Goal: Task Accomplishment & Management: Use online tool/utility

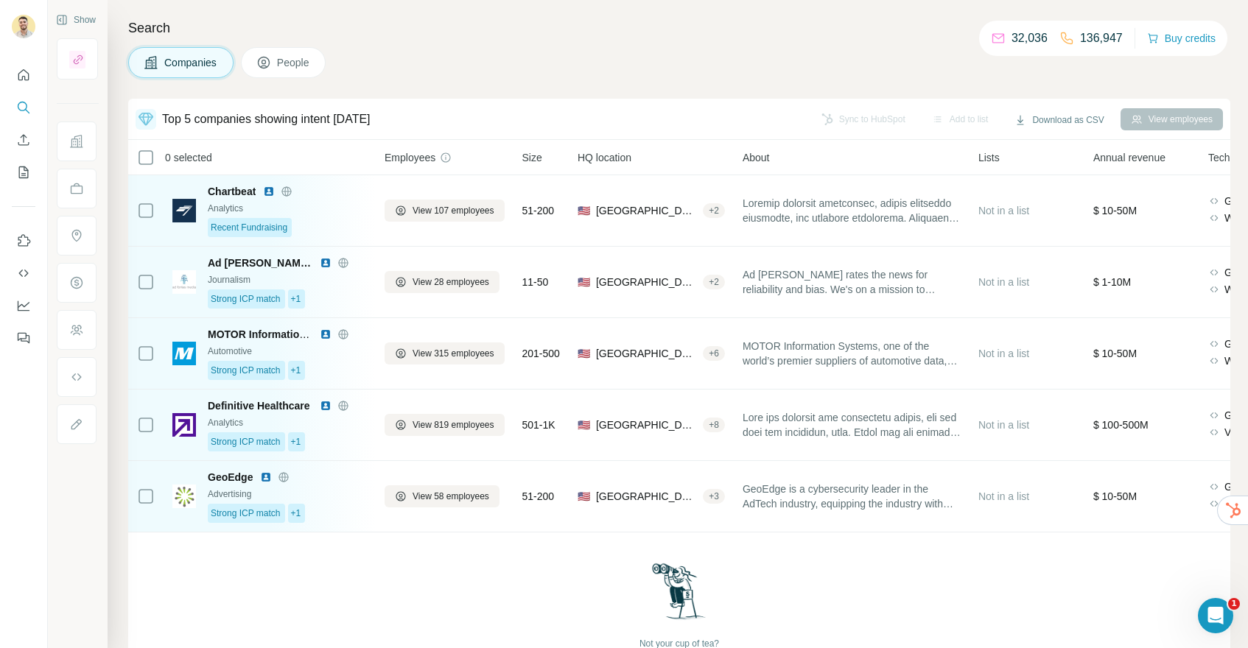
click at [303, 57] on span "People" at bounding box center [294, 62] width 34 height 15
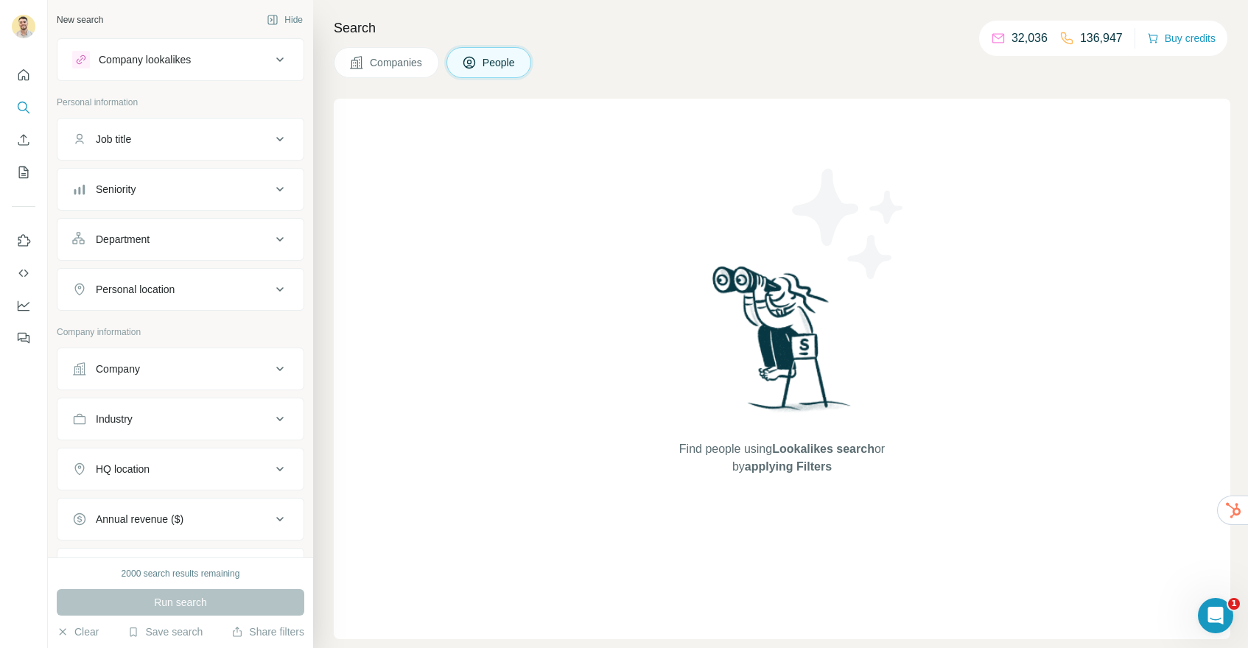
click at [172, 134] on div "Job title" at bounding box center [171, 139] width 199 height 15
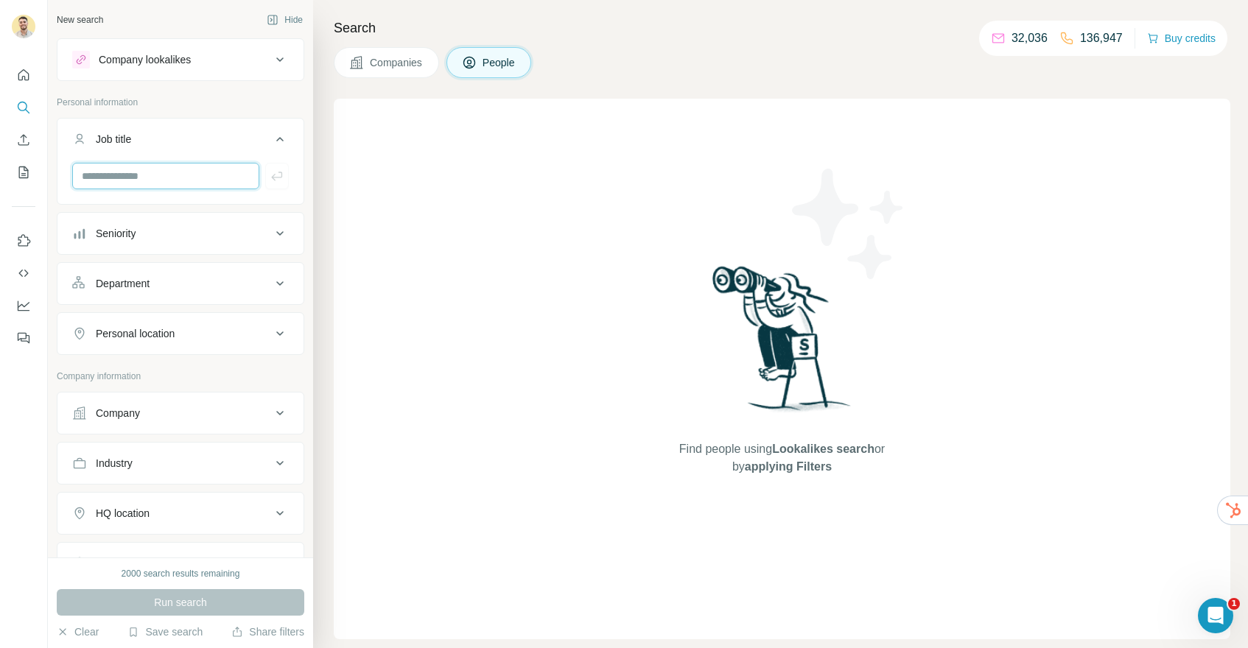
click at [149, 186] on input "text" at bounding box center [165, 176] width 187 height 27
type input "******"
click at [280, 179] on icon "button" at bounding box center [277, 176] width 15 height 15
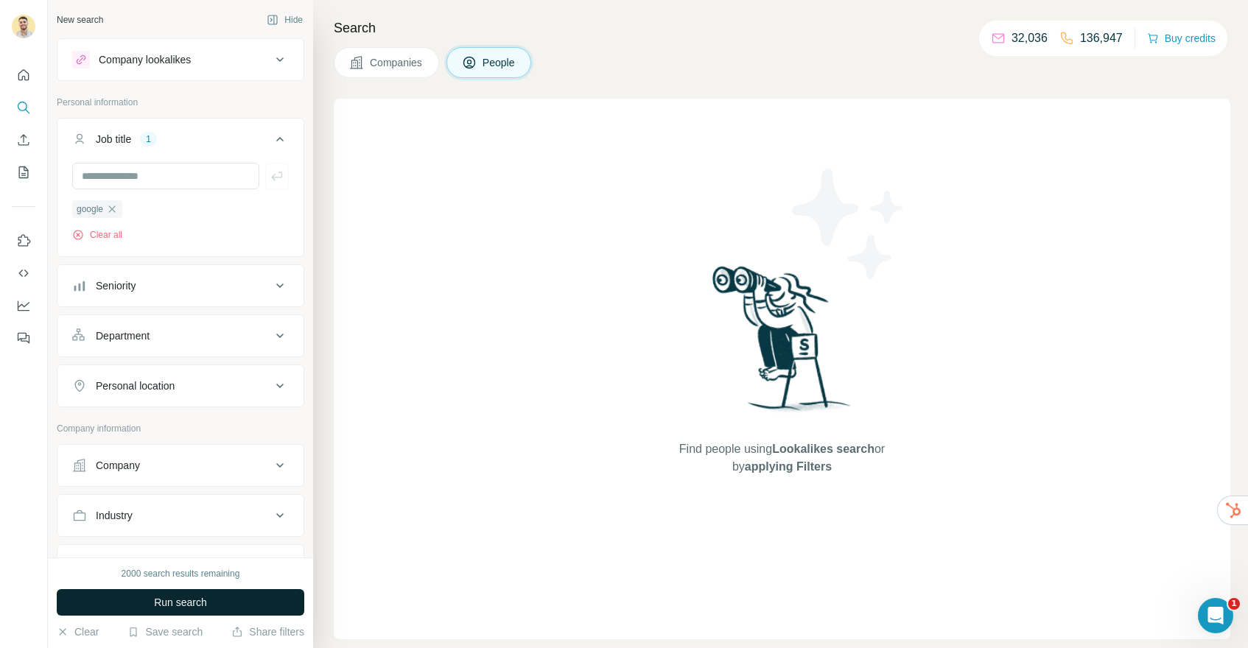
click at [197, 596] on span "Run search" at bounding box center [180, 602] width 53 height 15
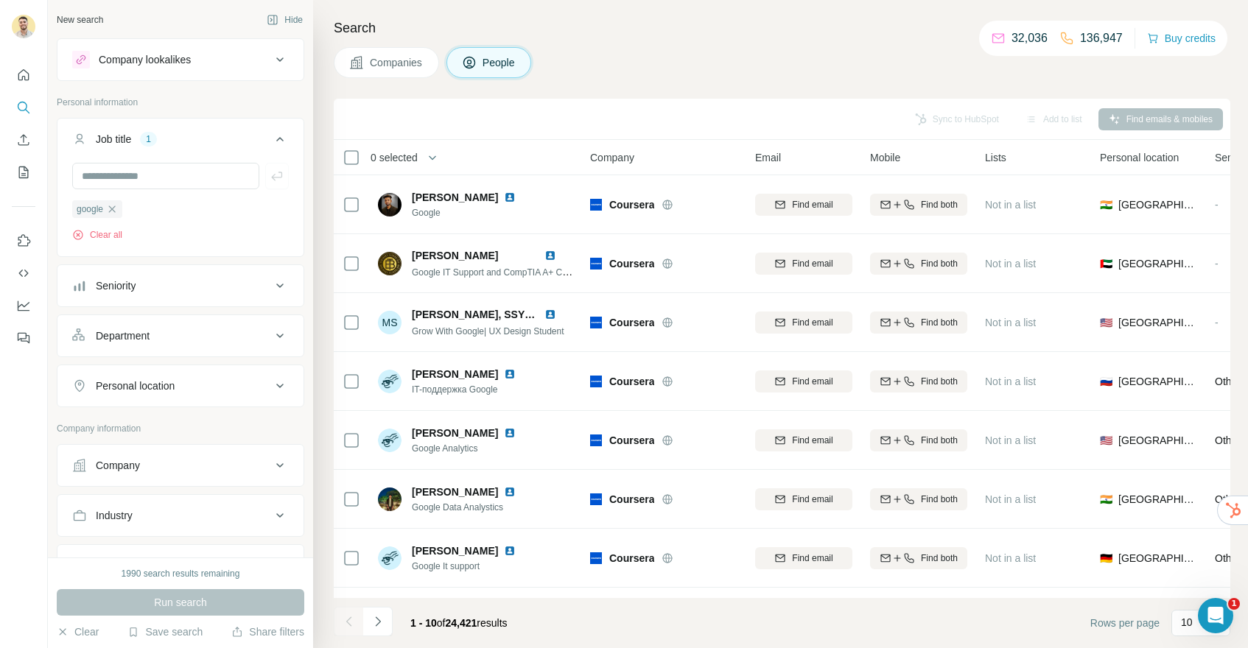
click at [413, 157] on span "0 selected" at bounding box center [394, 157] width 47 height 15
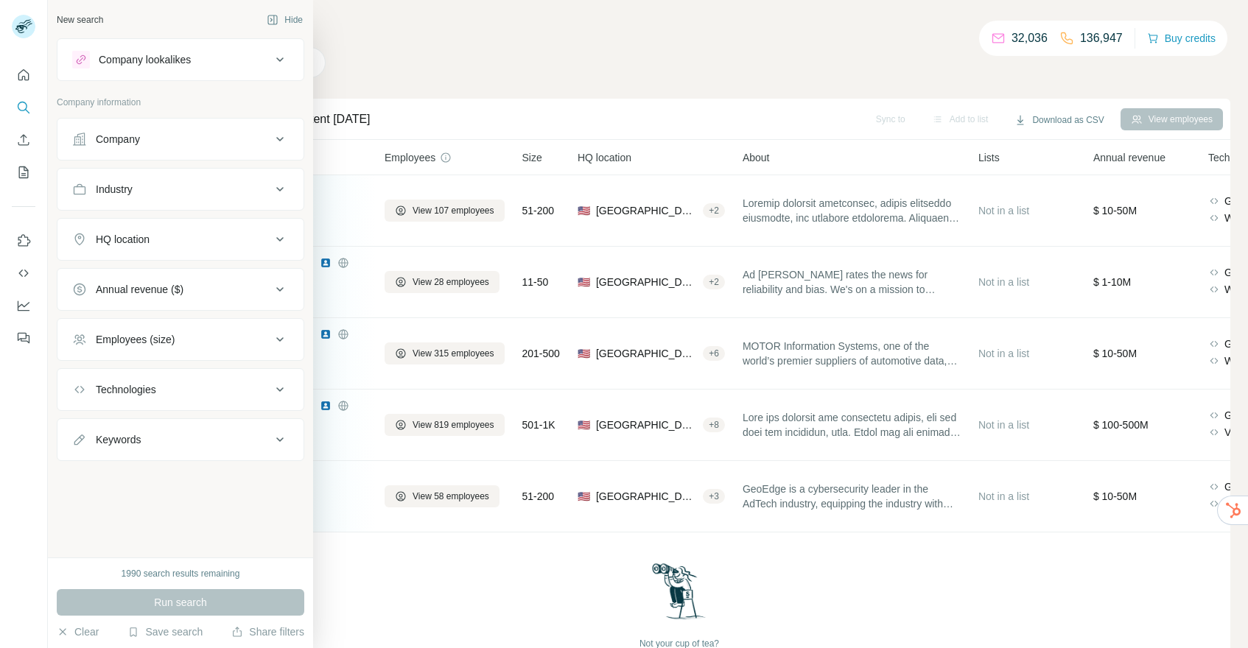
click at [119, 136] on div "Company" at bounding box center [118, 139] width 44 height 15
click at [177, 139] on div "Company" at bounding box center [171, 139] width 199 height 15
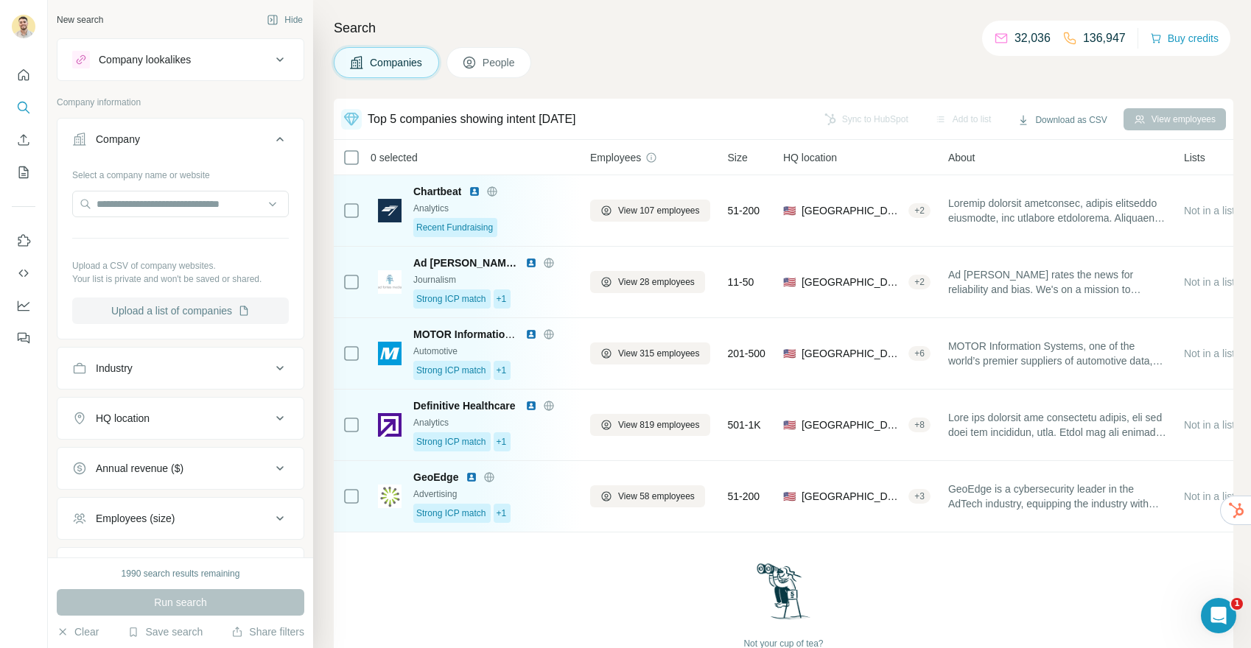
click at [169, 308] on button "Upload a list of companies" at bounding box center [180, 311] width 217 height 27
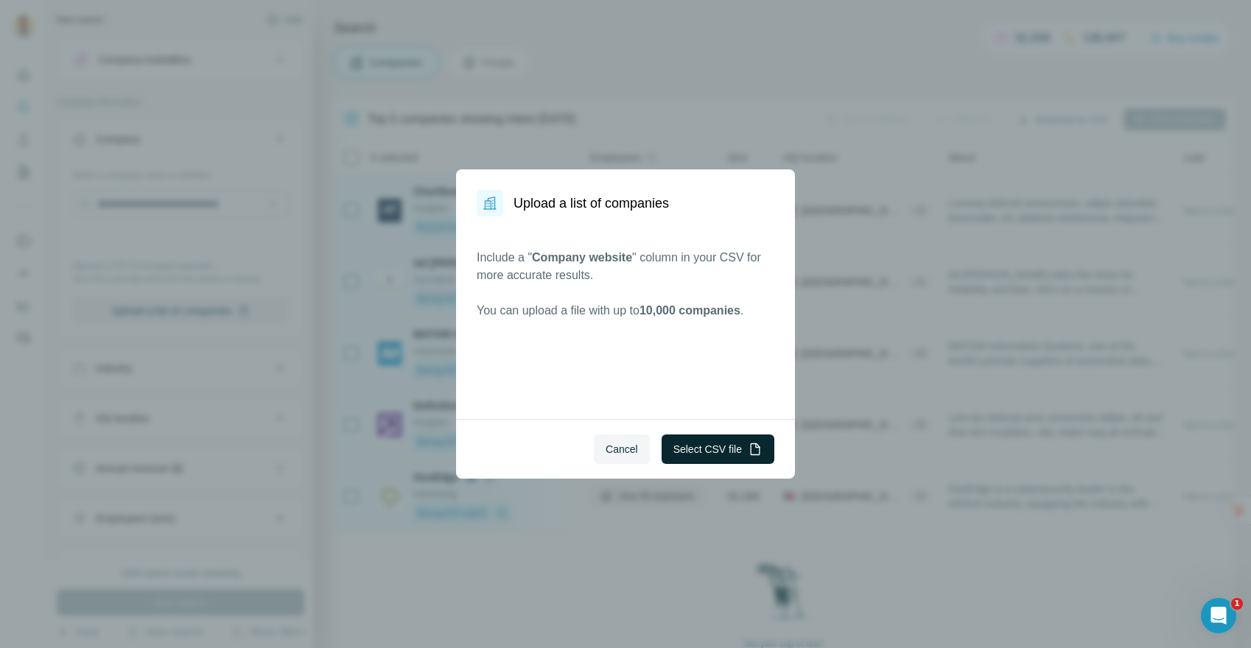
click at [723, 450] on button "Select CSV file" at bounding box center [718, 449] width 113 height 29
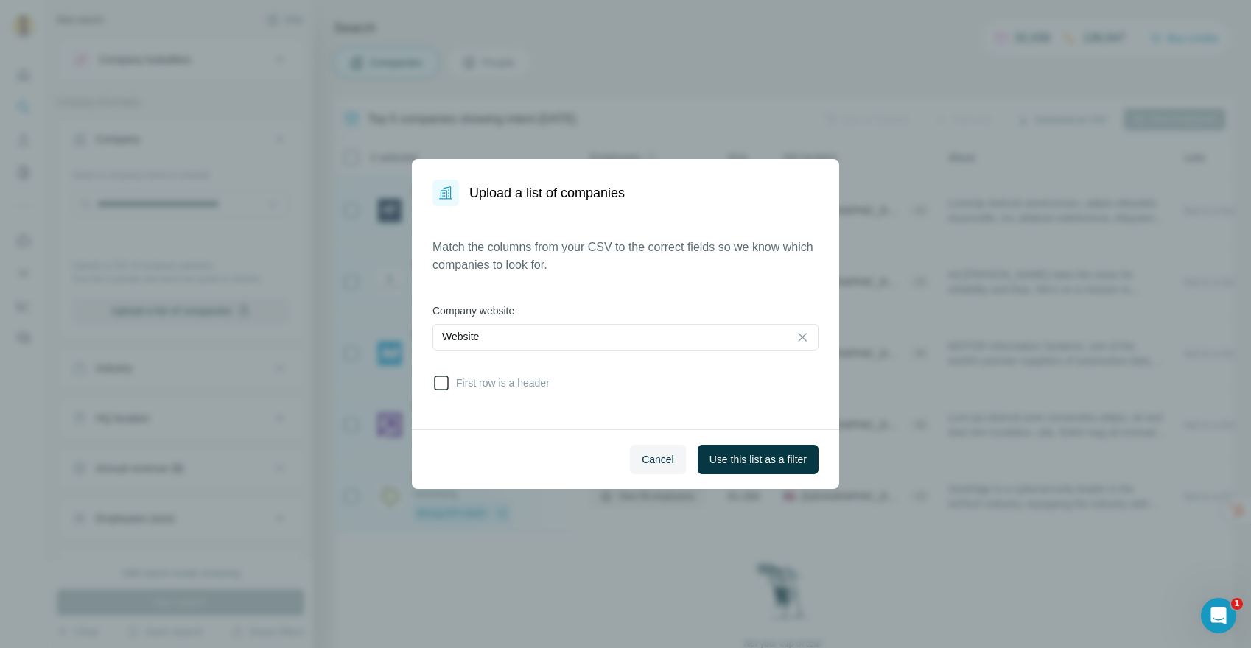
click at [447, 385] on icon at bounding box center [441, 383] width 15 height 15
click at [753, 463] on span "Use this list as a filter" at bounding box center [757, 459] width 97 height 15
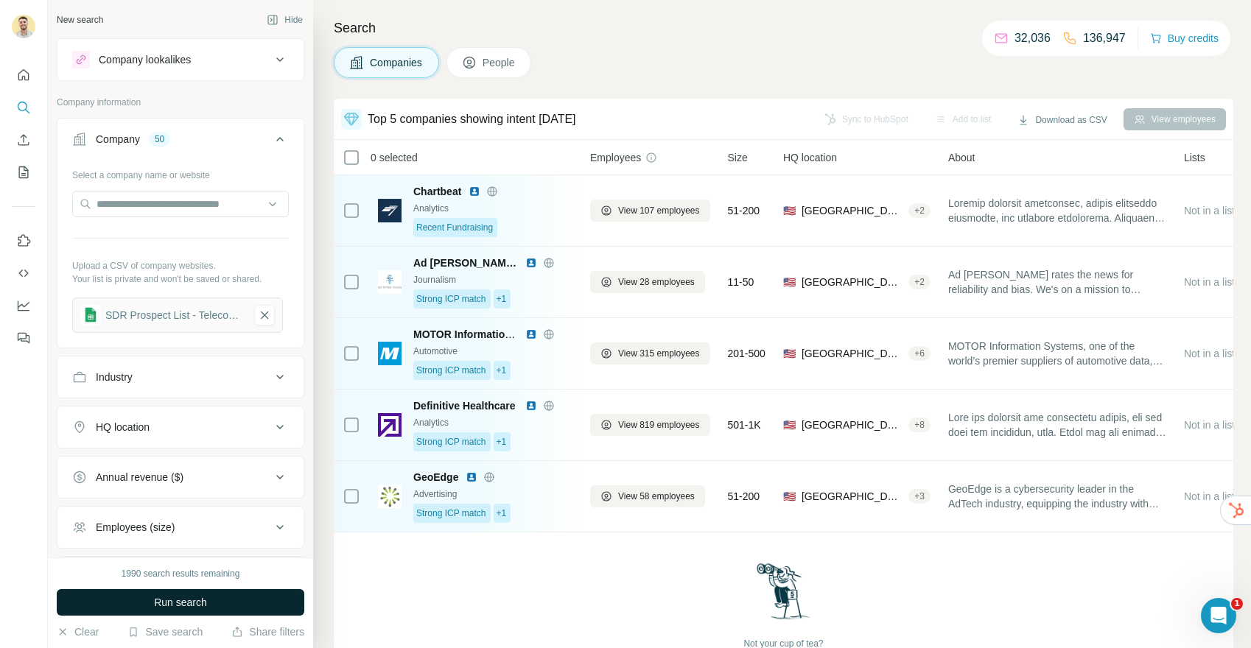
click at [194, 606] on span "Run search" at bounding box center [180, 602] width 53 height 15
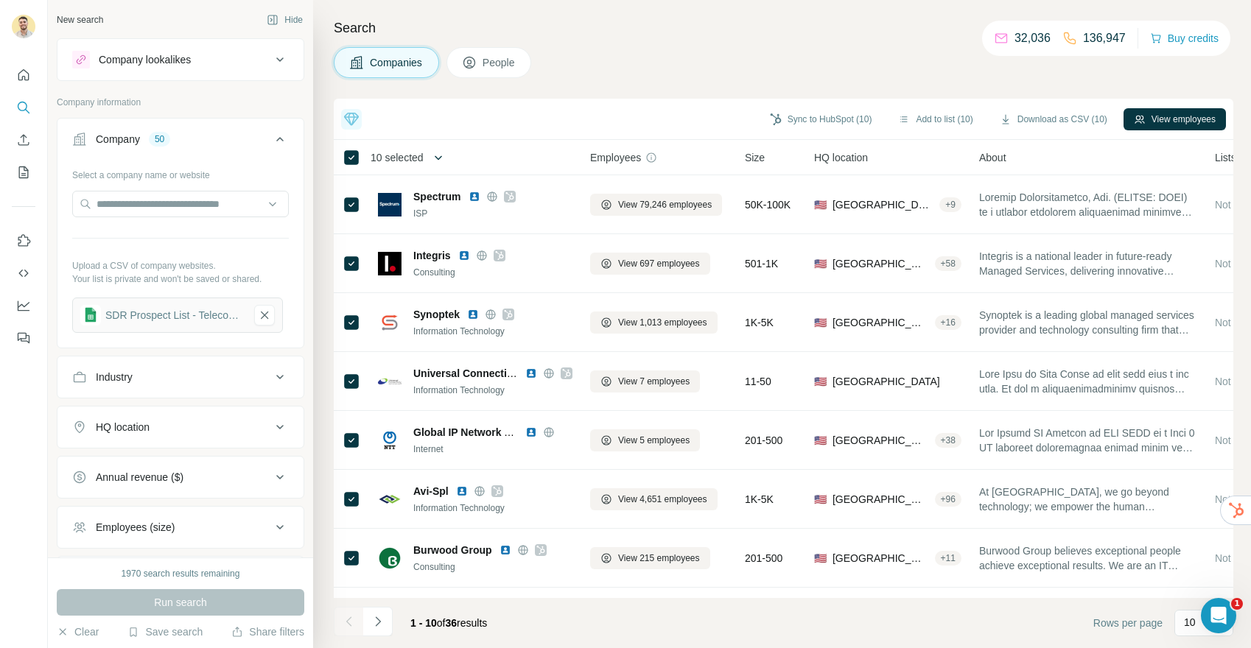
click at [440, 156] on icon "button" at bounding box center [438, 157] width 15 height 15
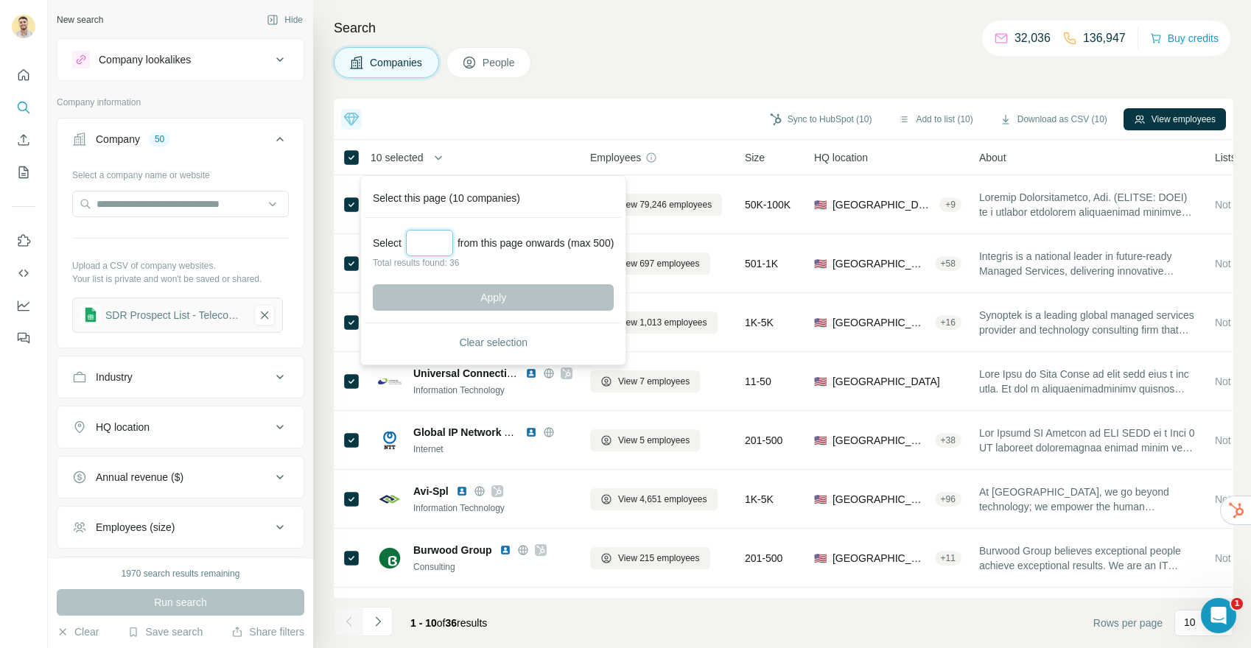
click at [441, 241] on input "Select a number (up to 500)" at bounding box center [429, 243] width 47 height 27
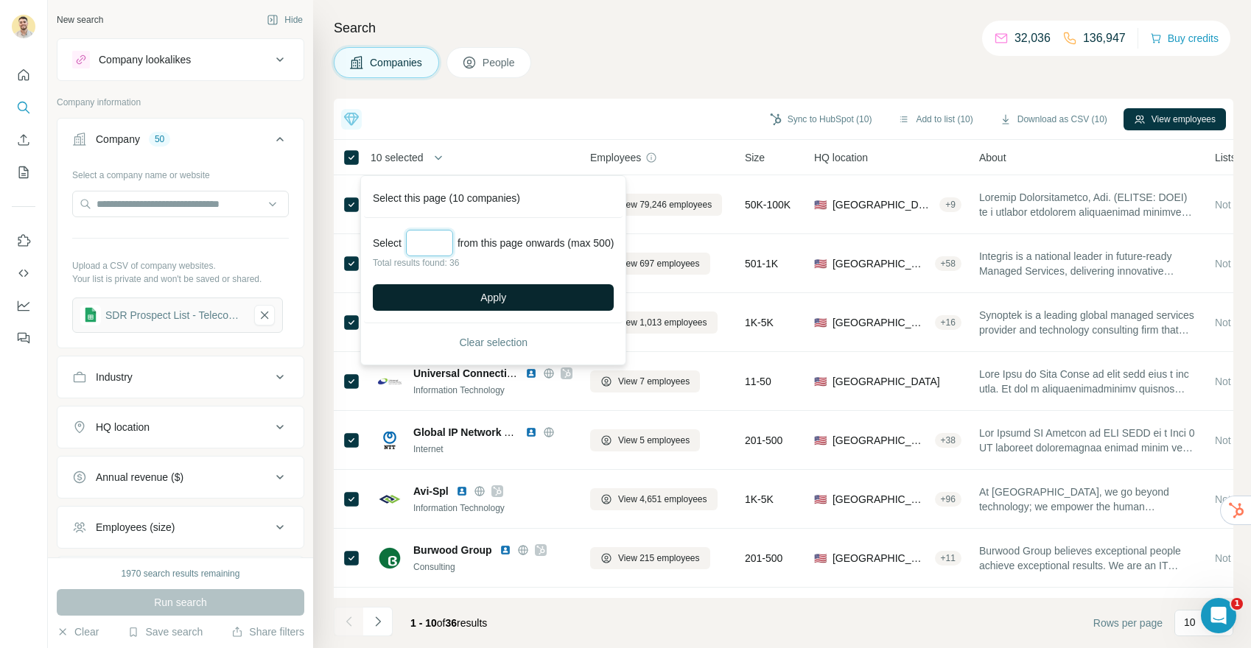
type input "**"
click at [500, 298] on span "Apply" at bounding box center [493, 297] width 26 height 15
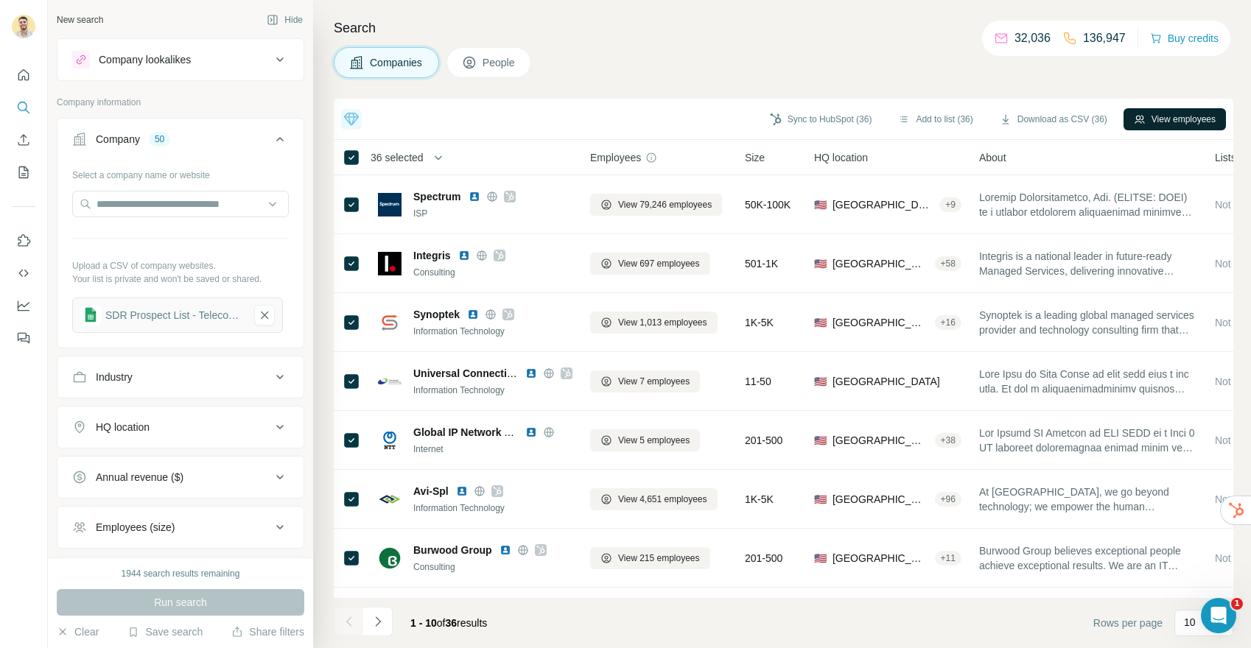
click at [1174, 122] on button "View employees" at bounding box center [1174, 119] width 102 height 22
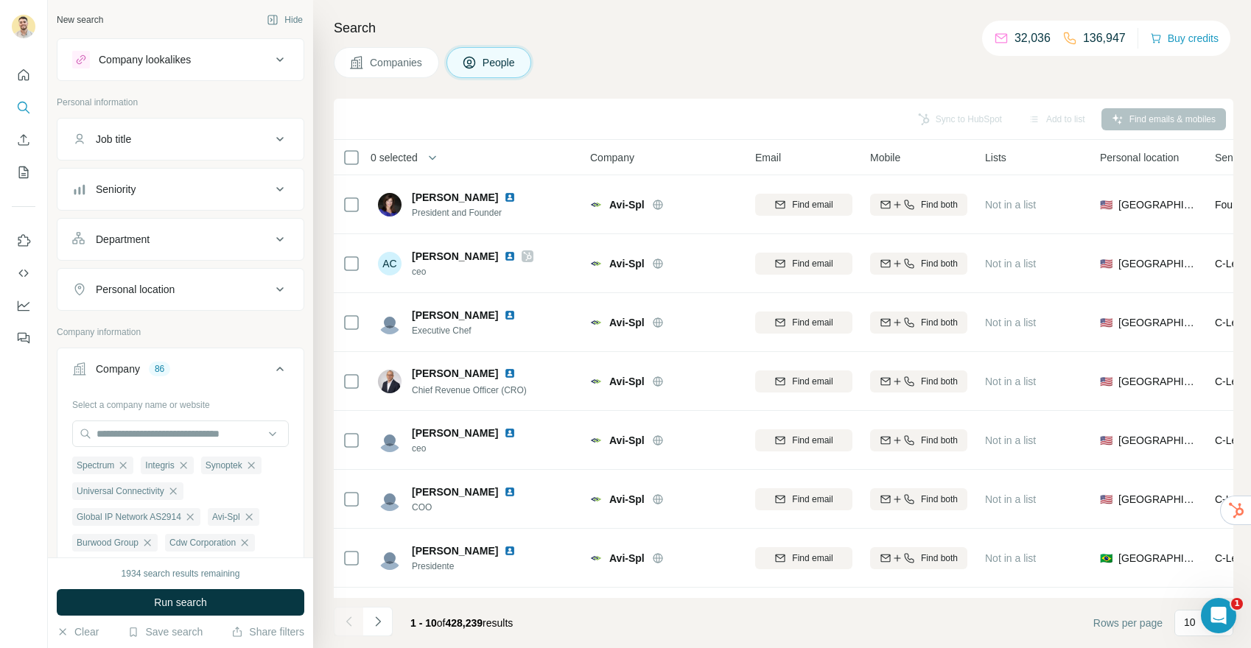
click at [215, 147] on button "Job title" at bounding box center [180, 139] width 246 height 35
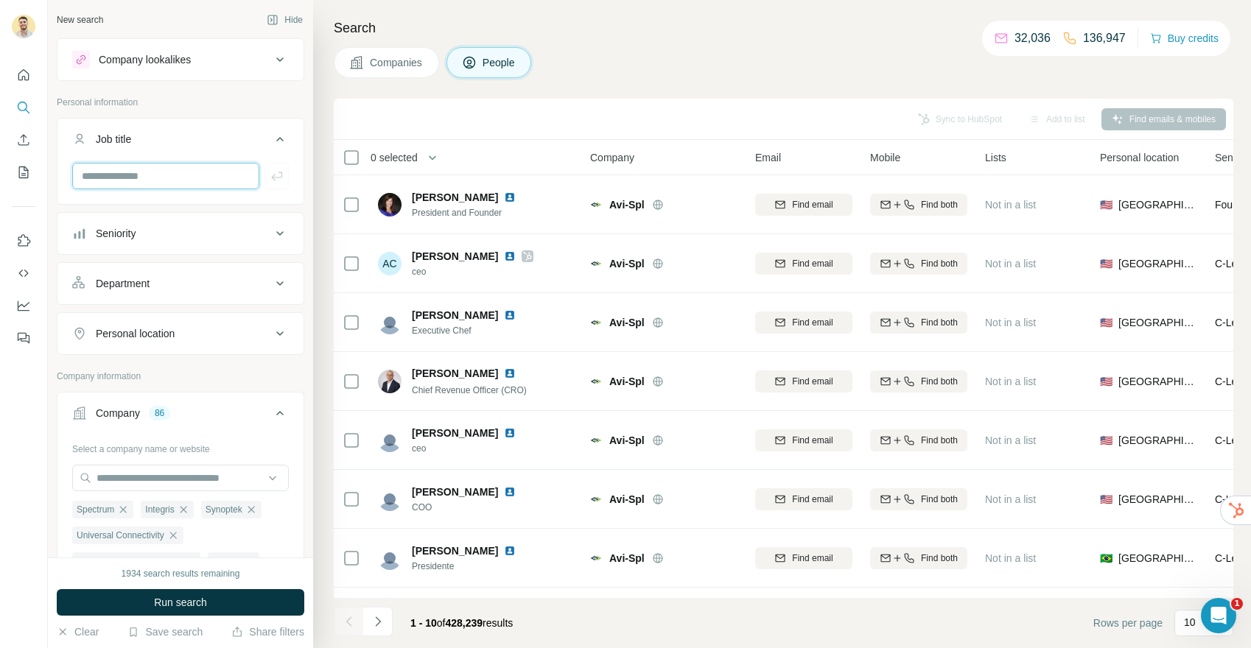
click at [189, 180] on input "text" at bounding box center [165, 176] width 187 height 27
type input "***"
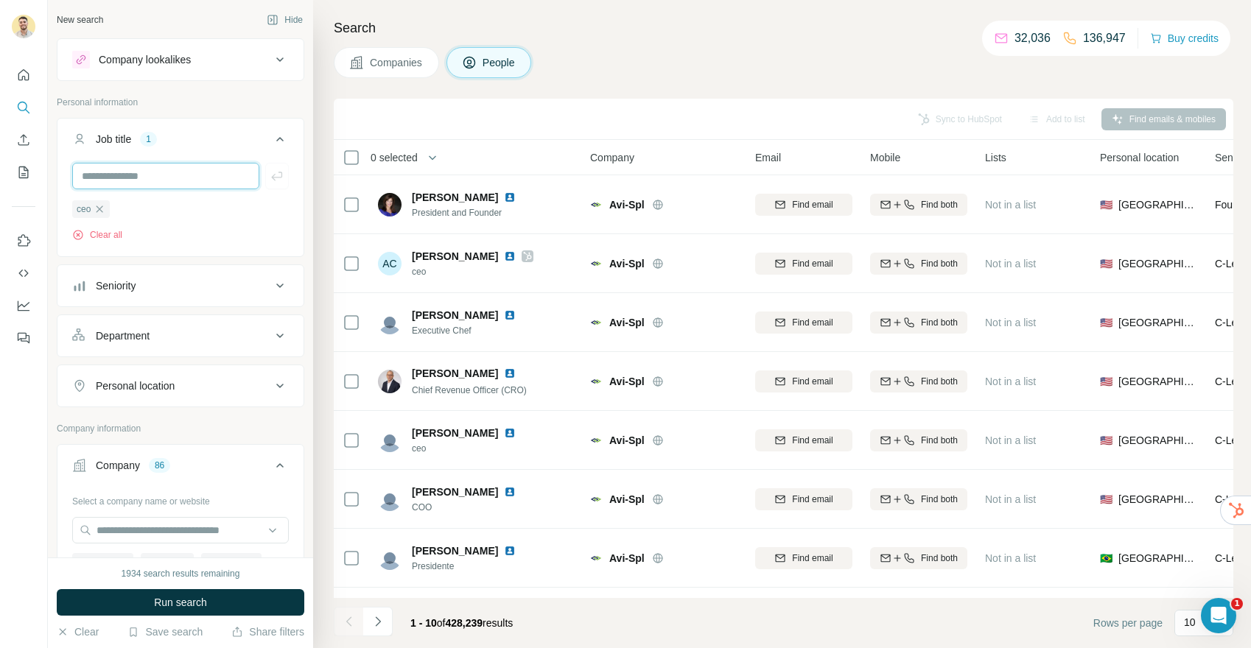
click at [182, 180] on input "text" at bounding box center [165, 176] width 187 height 27
type input "***"
click at [182, 180] on input "text" at bounding box center [165, 176] width 187 height 27
type input "***"
click at [182, 180] on input "text" at bounding box center [165, 176] width 187 height 27
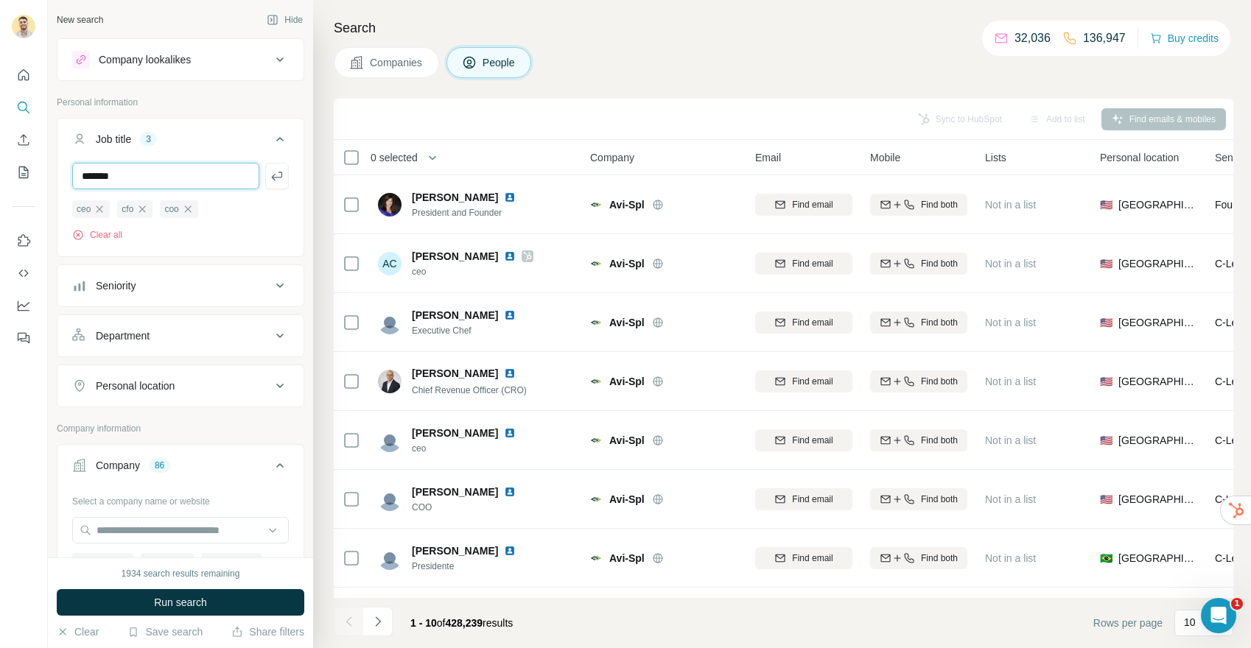
type input "*******"
click at [185, 287] on div "Seniority" at bounding box center [171, 285] width 199 height 15
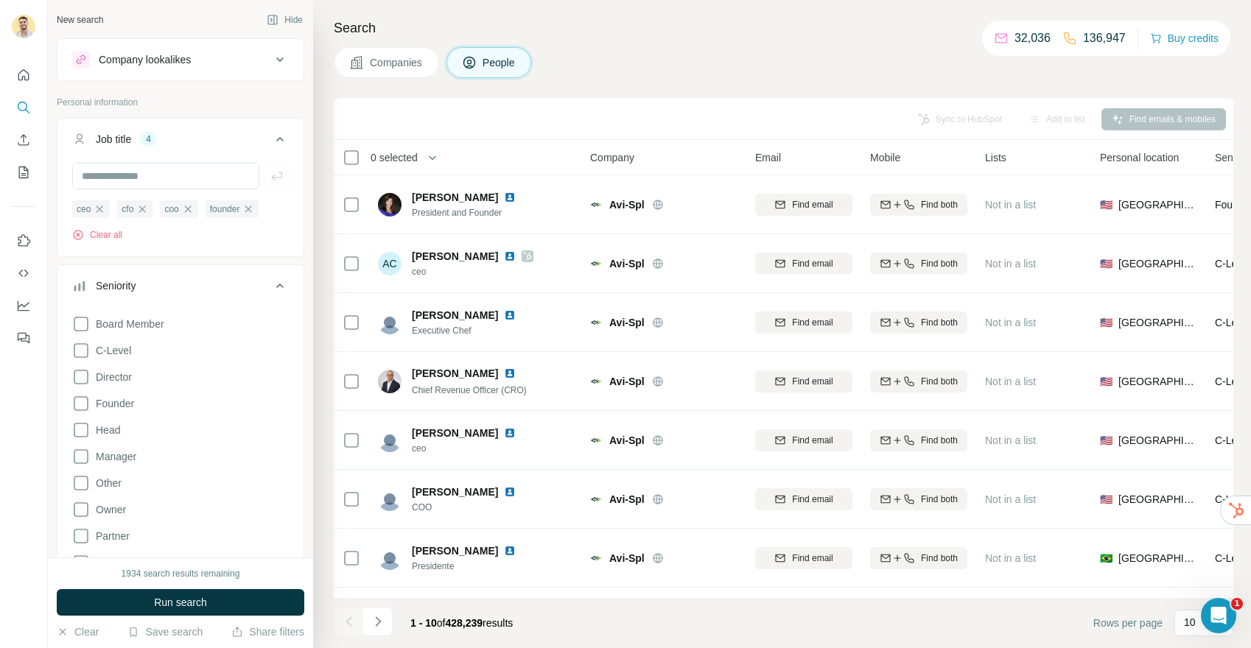
scroll to position [55, 0]
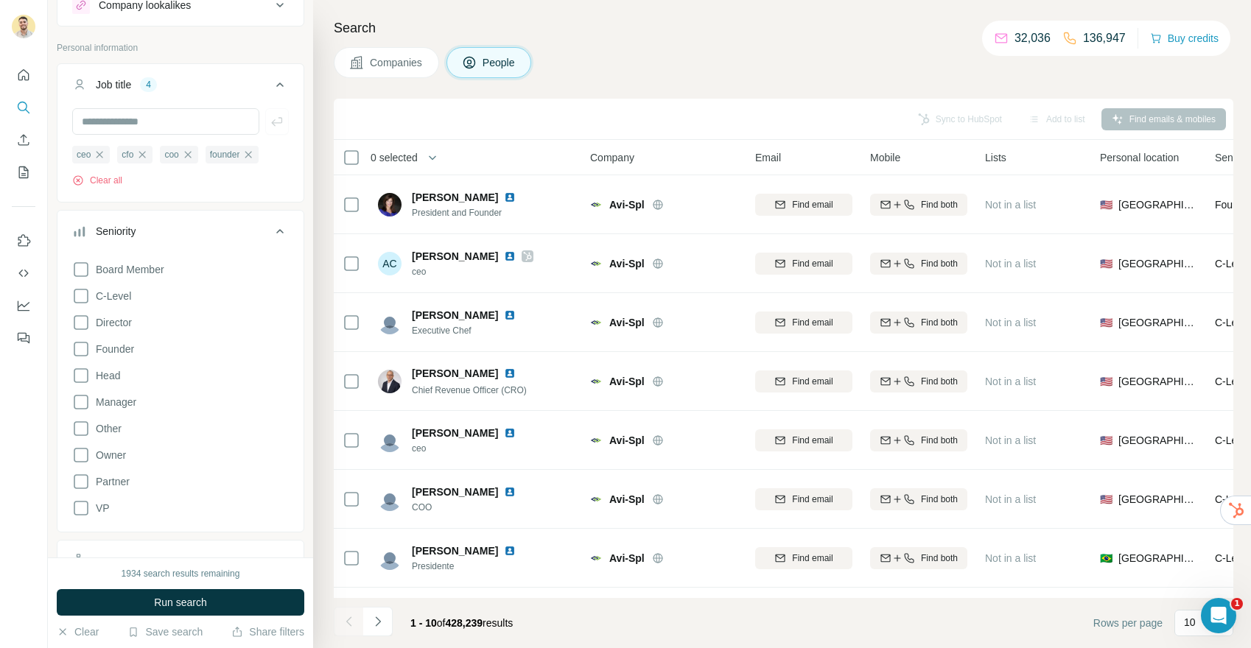
click at [279, 228] on icon at bounding box center [280, 231] width 18 height 18
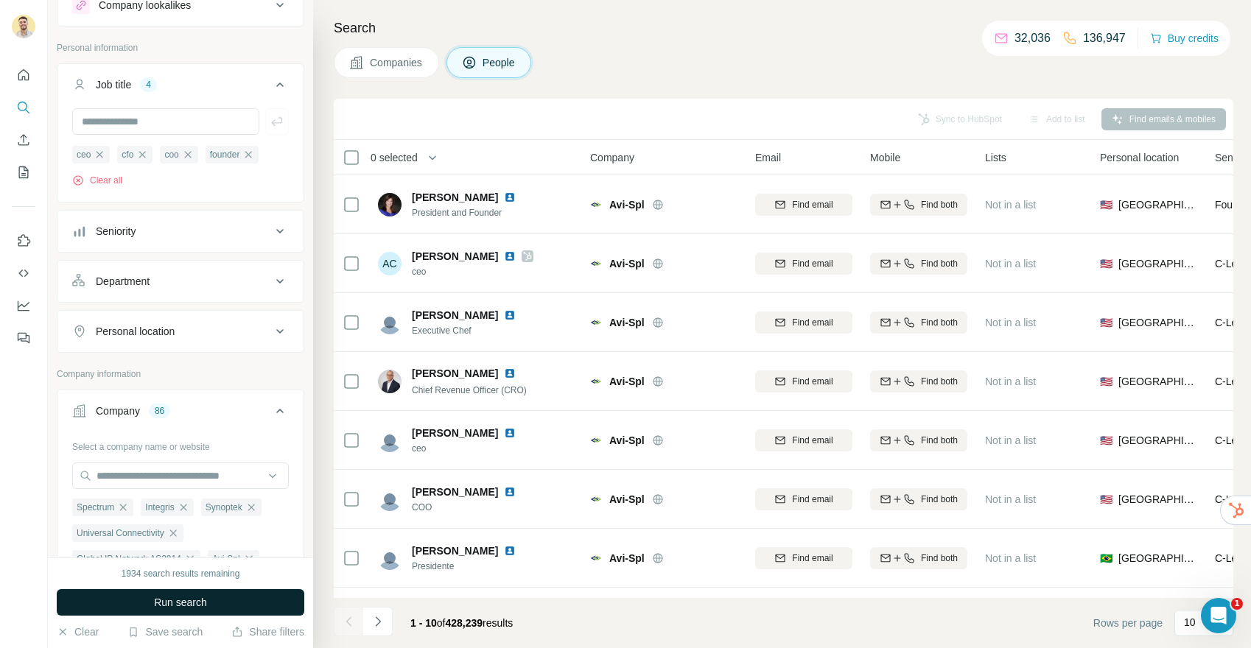
click at [213, 600] on button "Run search" at bounding box center [181, 602] width 248 height 27
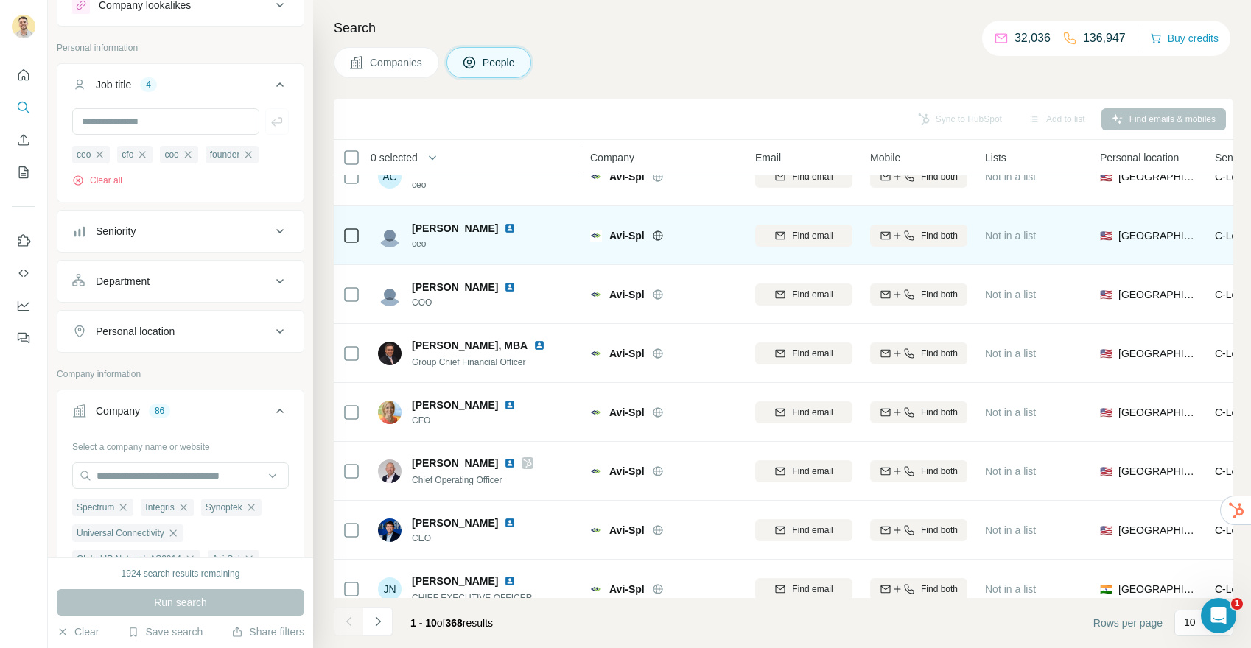
scroll to position [0, 0]
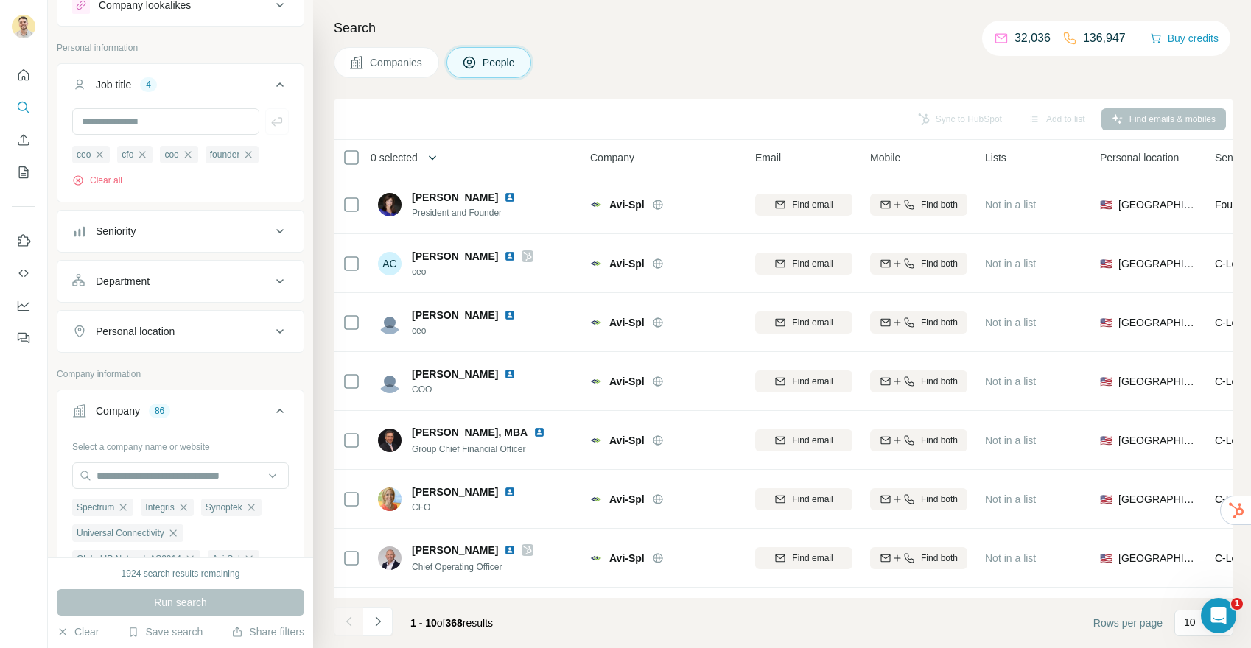
click at [438, 161] on icon "button" at bounding box center [432, 157] width 15 height 15
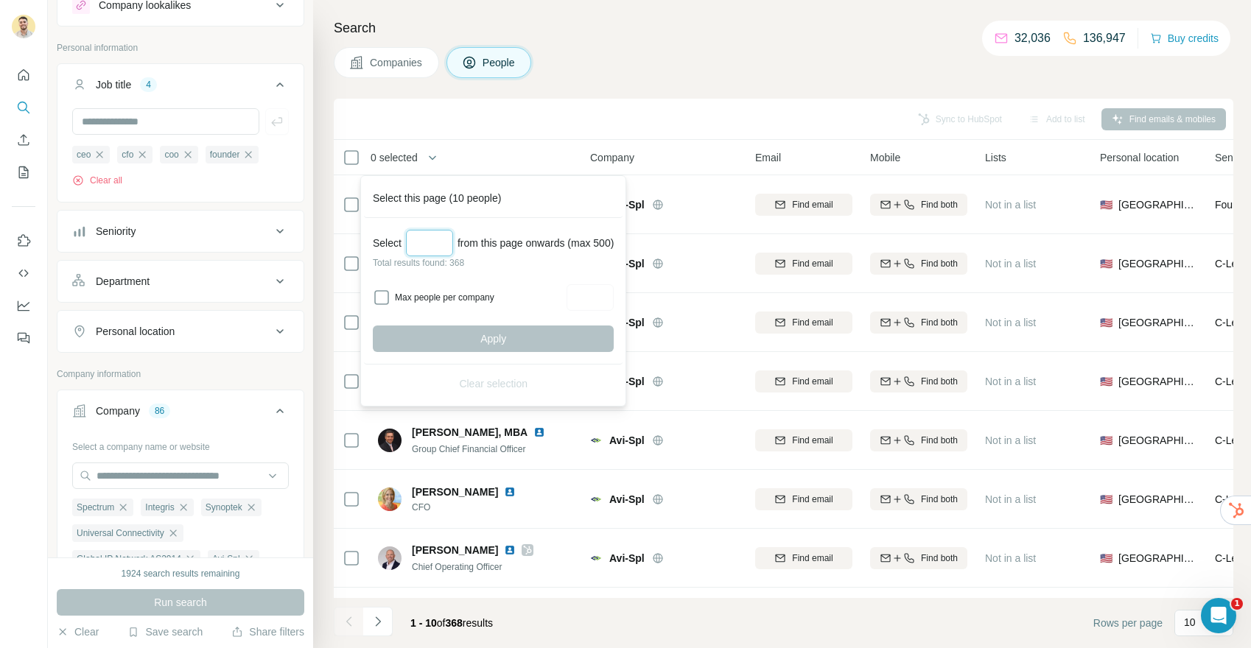
click at [426, 238] on input "Select a number (up to 500)" at bounding box center [429, 243] width 47 height 27
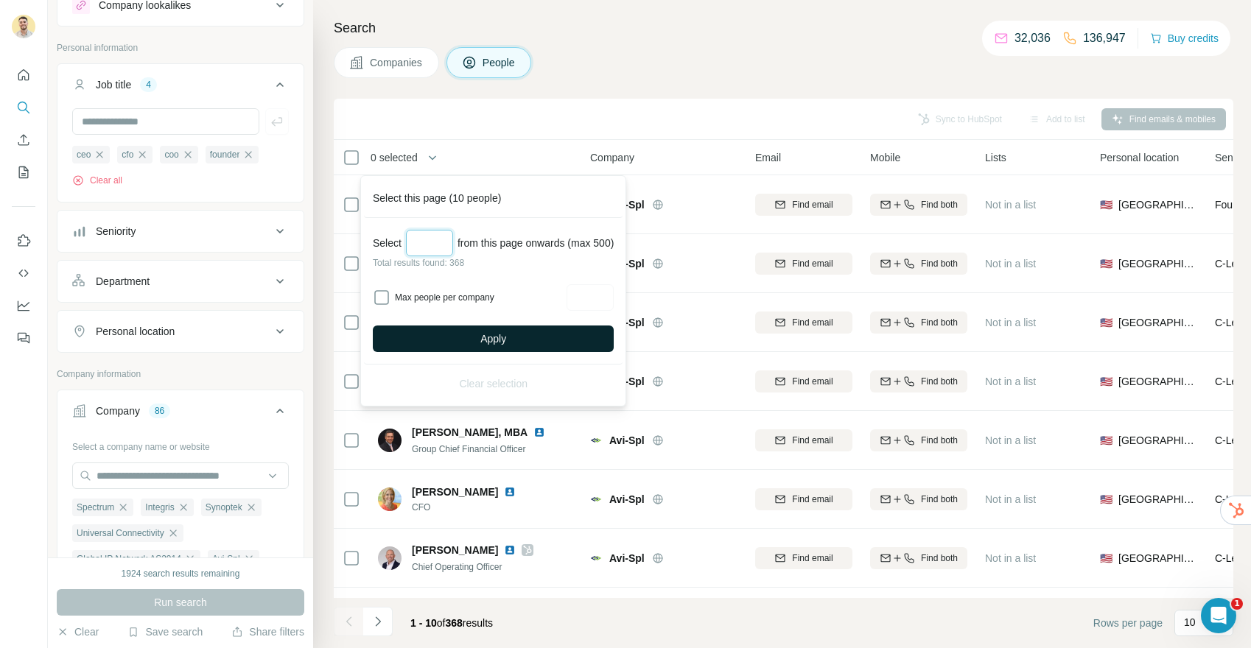
type input "***"
click at [553, 341] on button "Apply" at bounding box center [493, 339] width 241 height 27
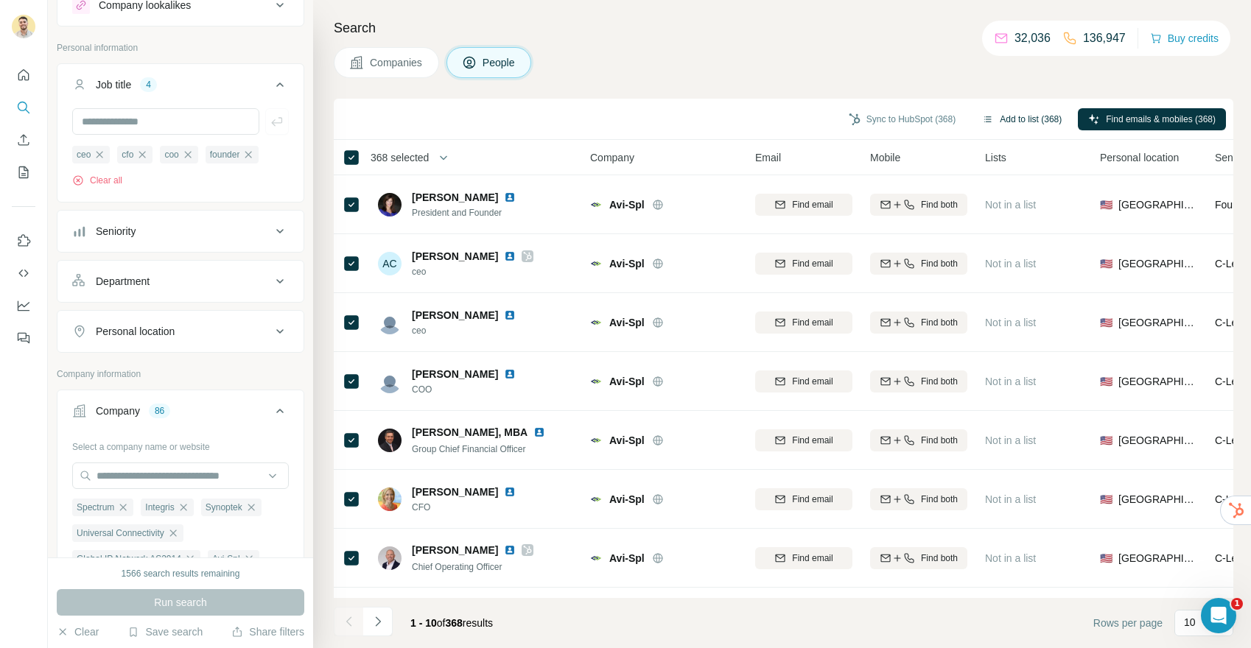
click at [997, 119] on button "Add to list (368)" at bounding box center [1022, 119] width 100 height 22
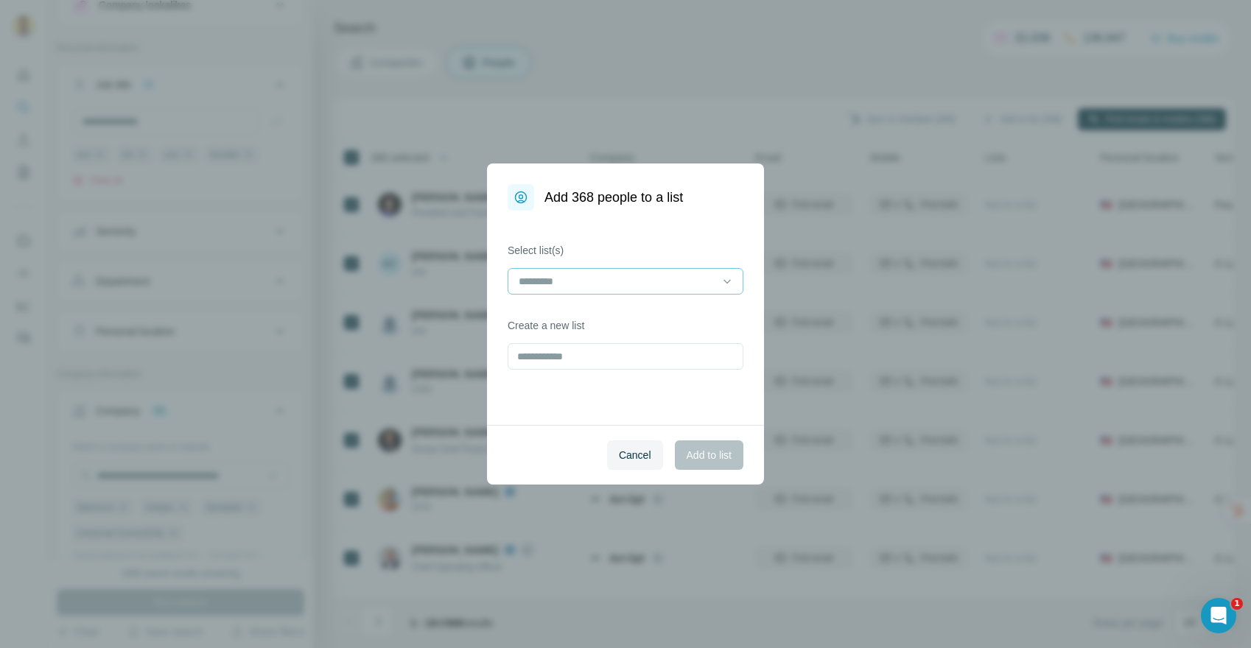
click at [599, 281] on input at bounding box center [616, 281] width 199 height 16
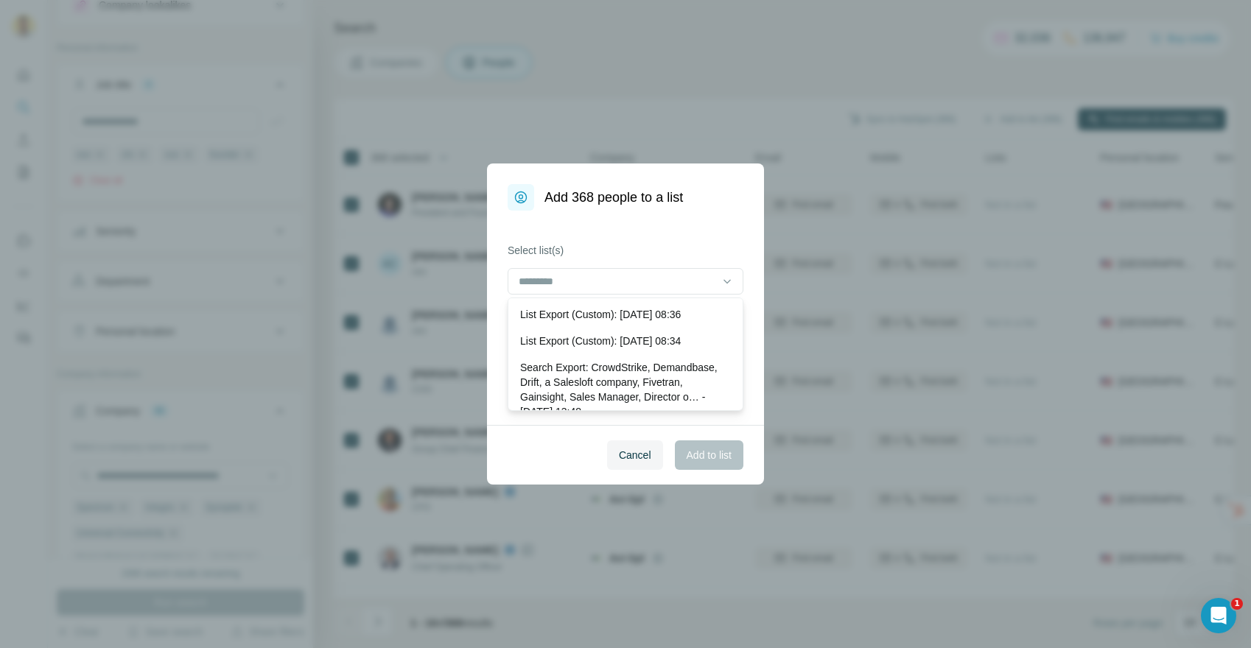
click at [628, 239] on div "Select list(s) Create a new list" at bounding box center [625, 318] width 277 height 214
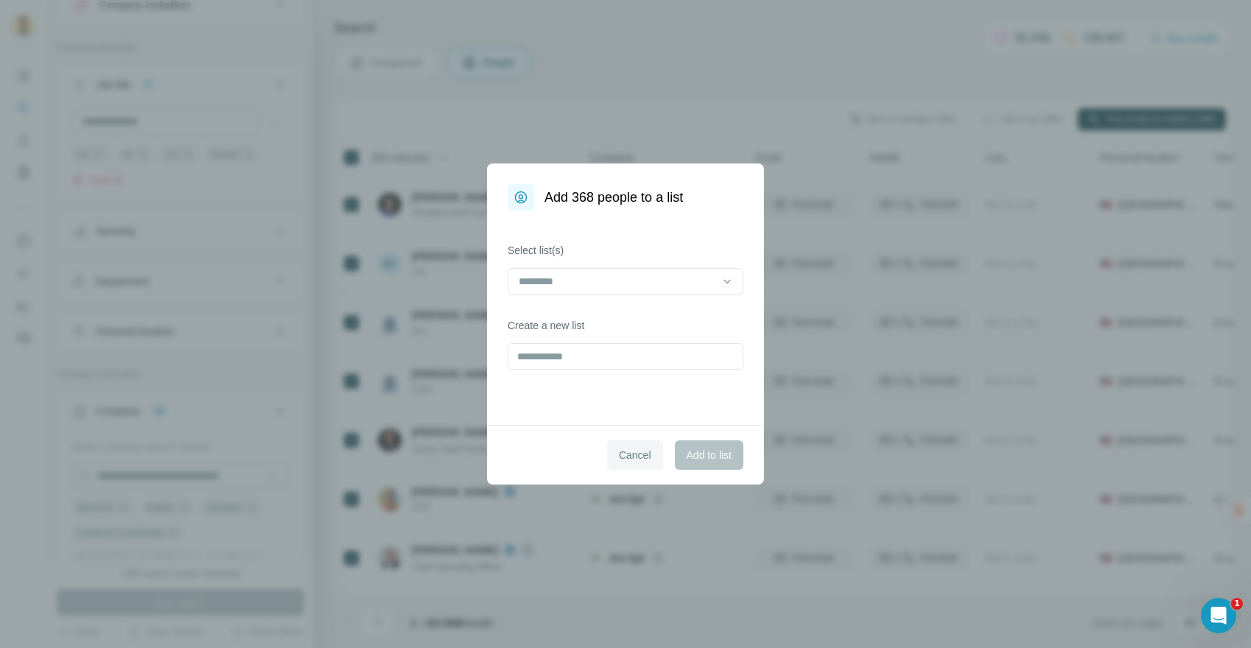
click at [625, 446] on button "Cancel" at bounding box center [635, 455] width 56 height 29
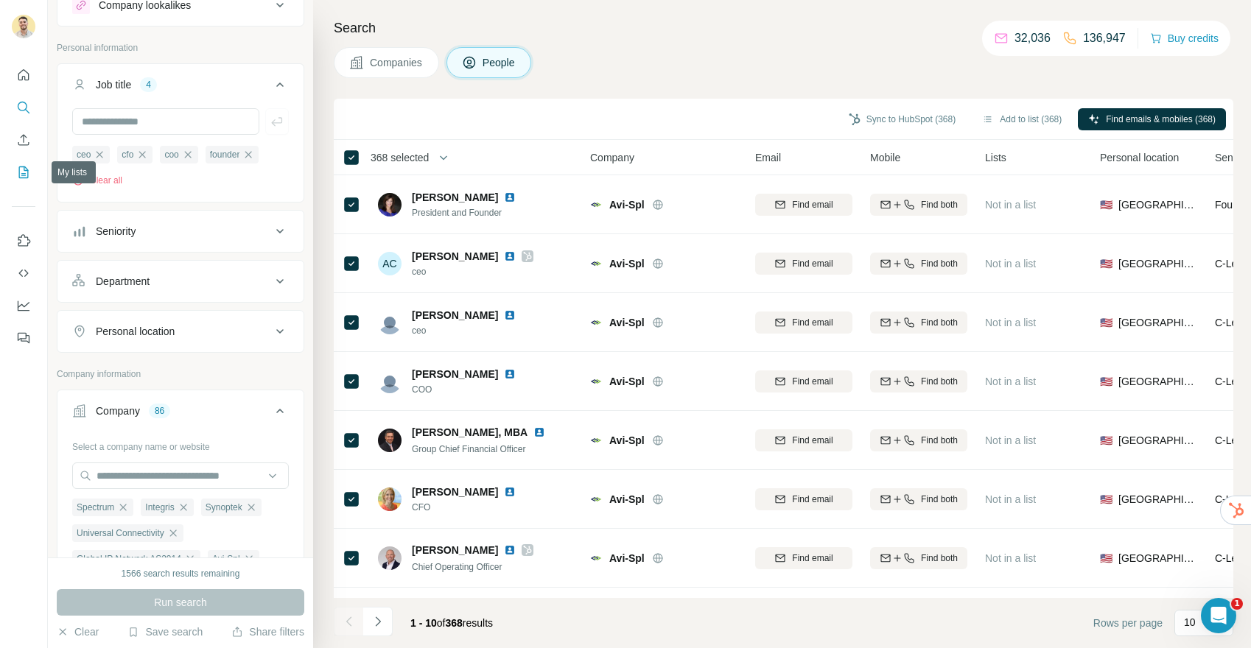
click at [27, 175] on icon "My lists" at bounding box center [23, 172] width 15 height 15
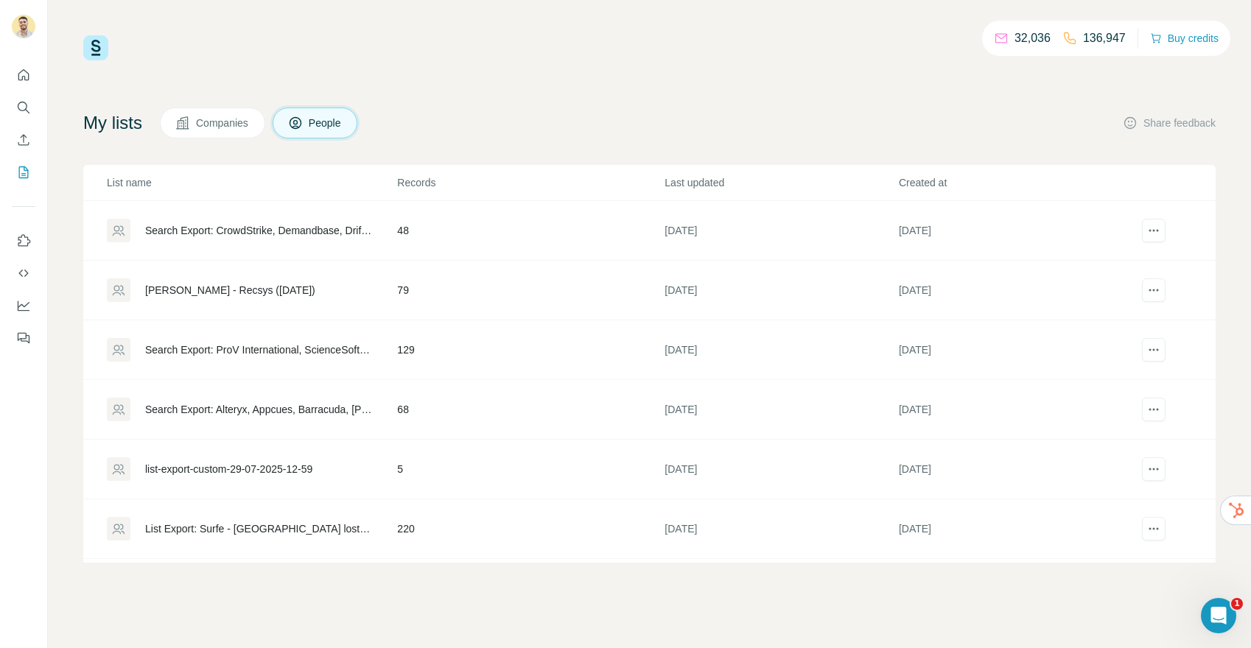
scroll to position [120, 0]
click at [250, 350] on div "Search Export: ProV International, ScienceSoft, Integris, Executech, Ntiva, Inc…" at bounding box center [258, 349] width 227 height 15
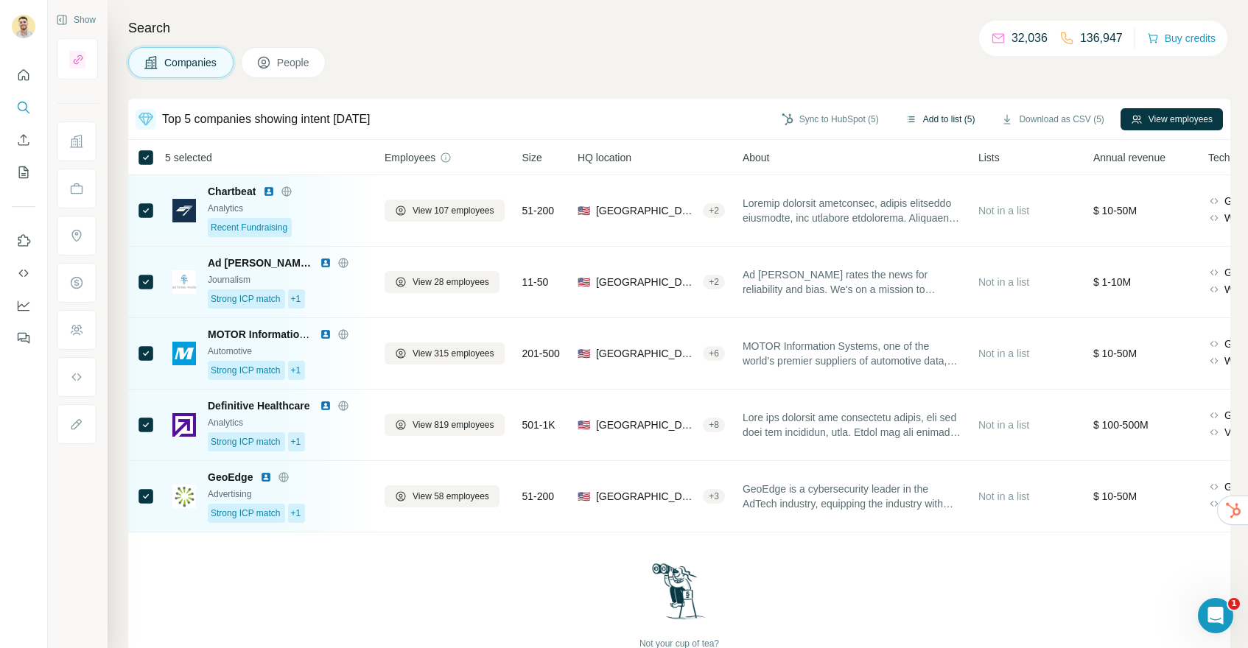
click at [935, 116] on button "Add to list (5)" at bounding box center [940, 119] width 91 height 22
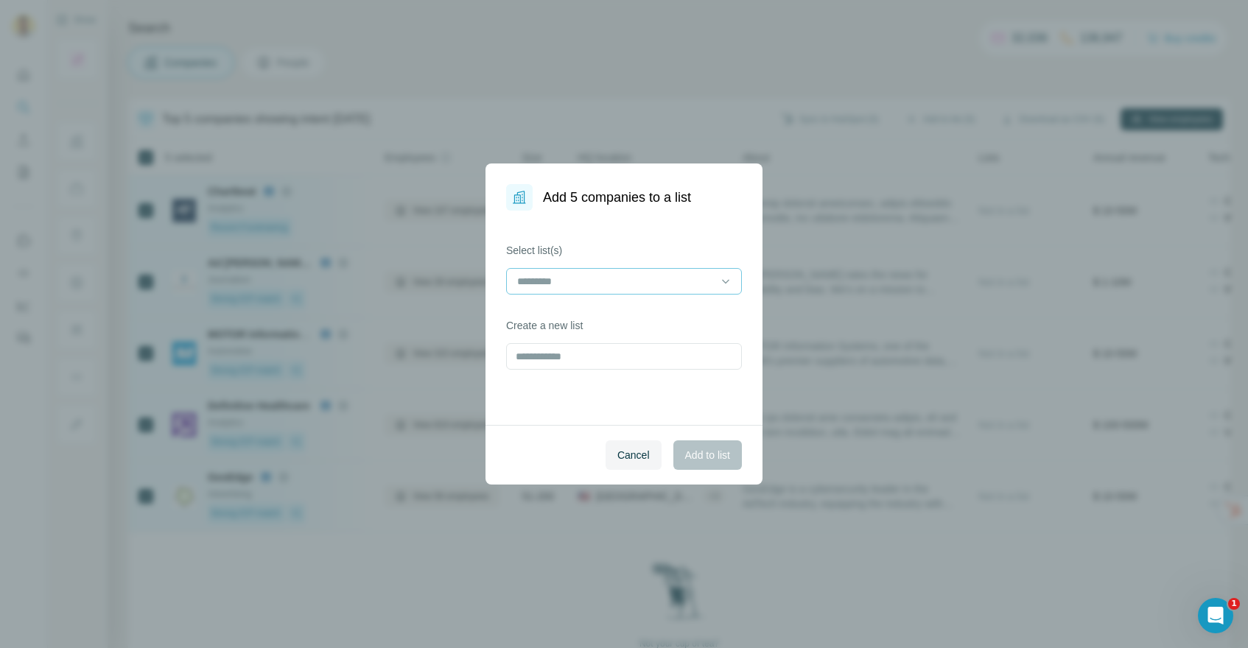
click at [594, 280] on input at bounding box center [615, 281] width 199 height 16
click at [589, 312] on p "Henry - Recysys" at bounding box center [561, 314] width 85 height 15
click at [705, 457] on span "Add to list" at bounding box center [707, 455] width 45 height 15
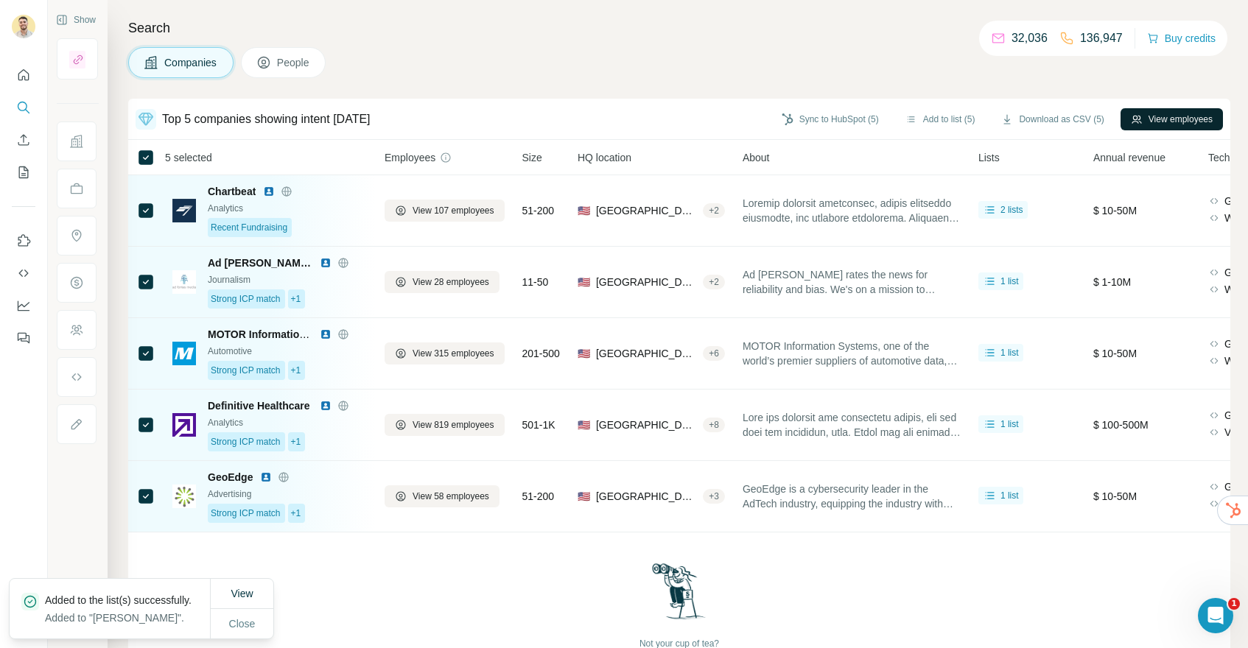
click at [1159, 118] on button "View employees" at bounding box center [1171, 119] width 102 height 22
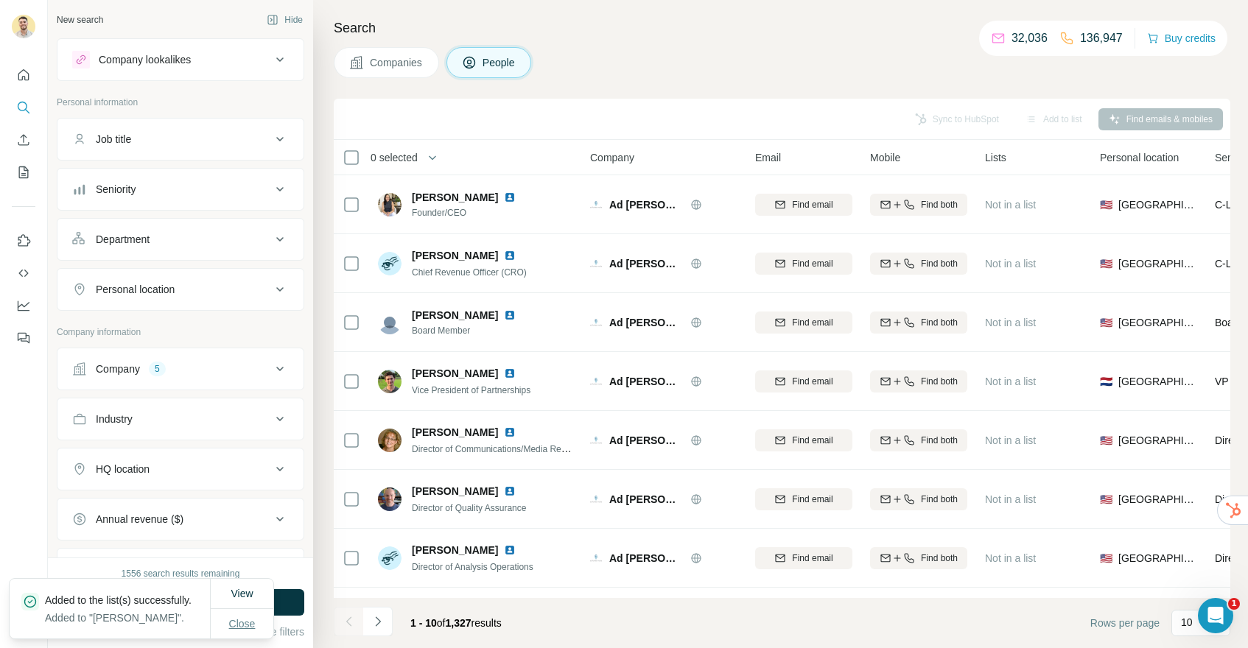
click at [248, 628] on button "Close" at bounding box center [242, 624] width 47 height 27
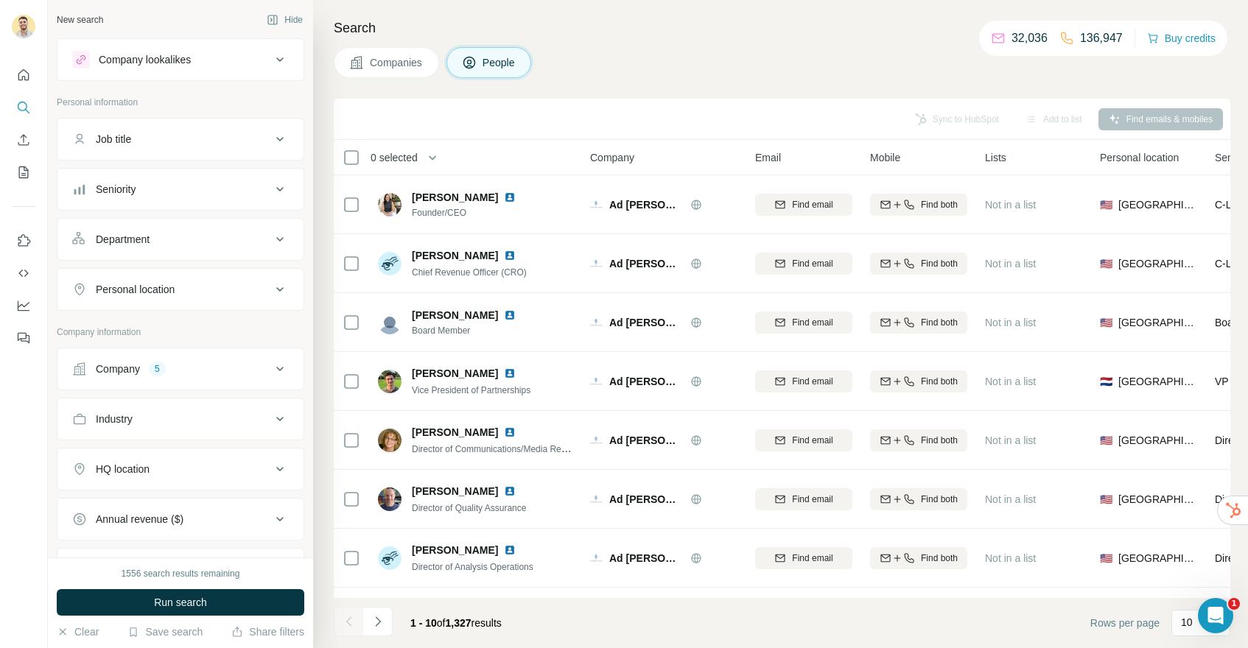
click at [194, 132] on div "Job title" at bounding box center [171, 139] width 199 height 15
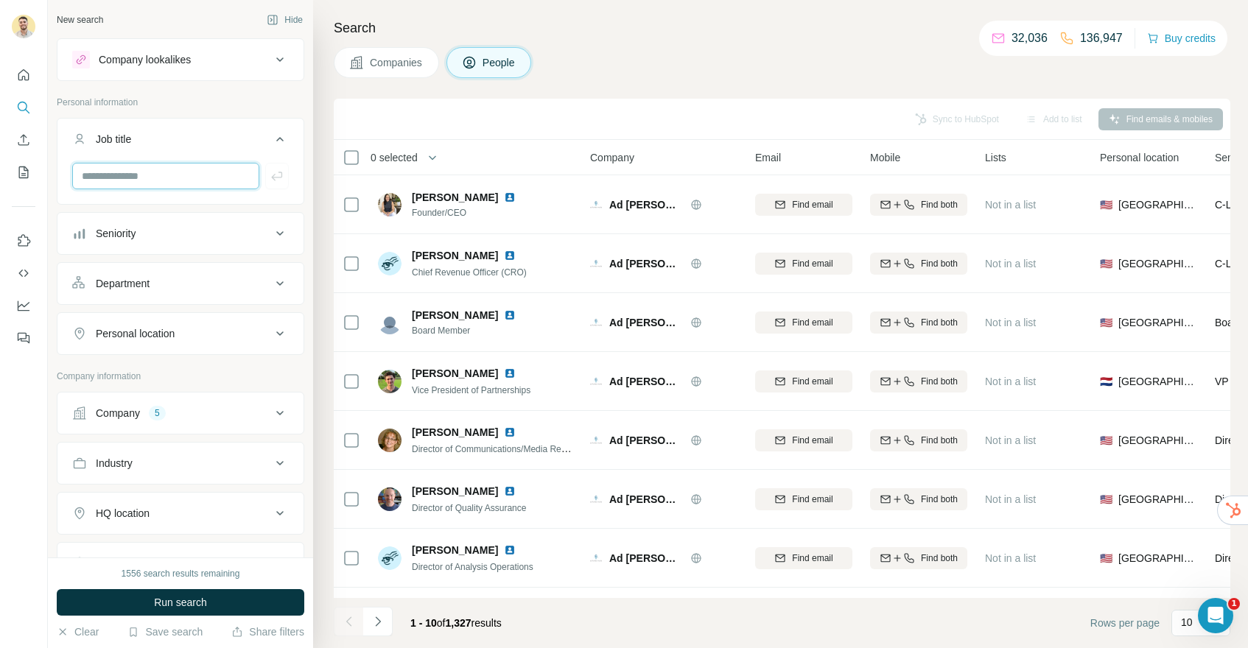
click at [153, 184] on input "text" at bounding box center [165, 176] width 187 height 27
type input "**********"
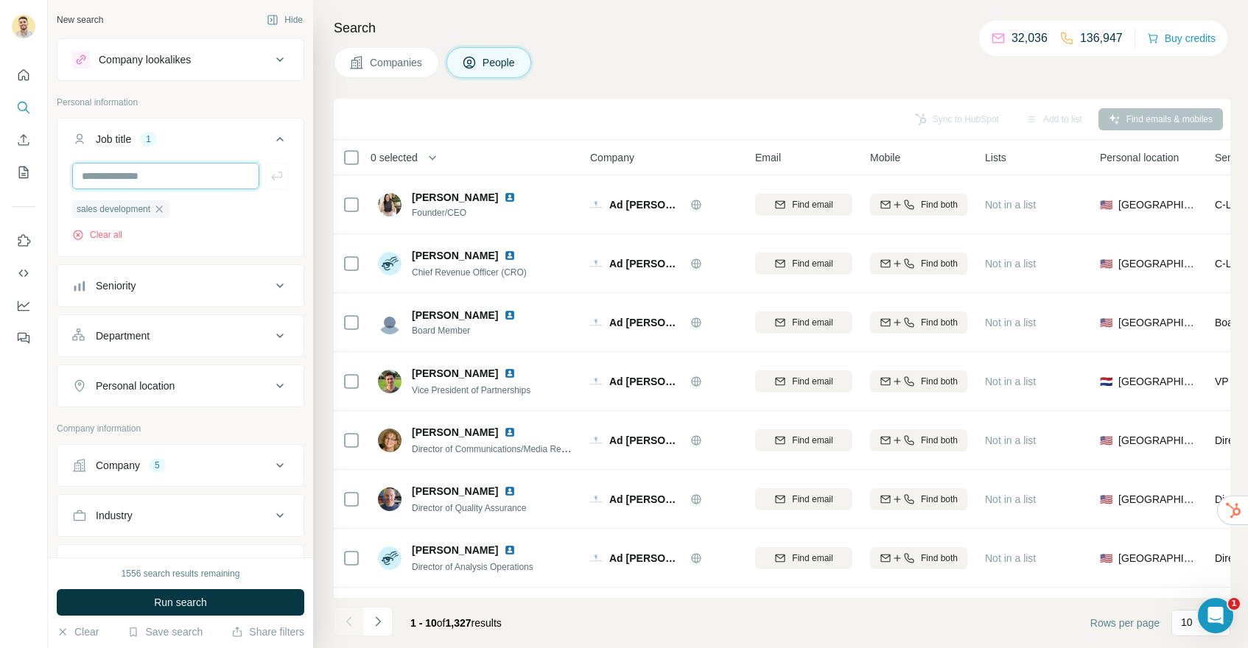
click at [168, 182] on input "text" at bounding box center [165, 176] width 187 height 27
type input "*****"
click at [168, 182] on input "text" at bounding box center [165, 176] width 187 height 27
type input "*****"
click at [174, 179] on input "text" at bounding box center [165, 176] width 187 height 27
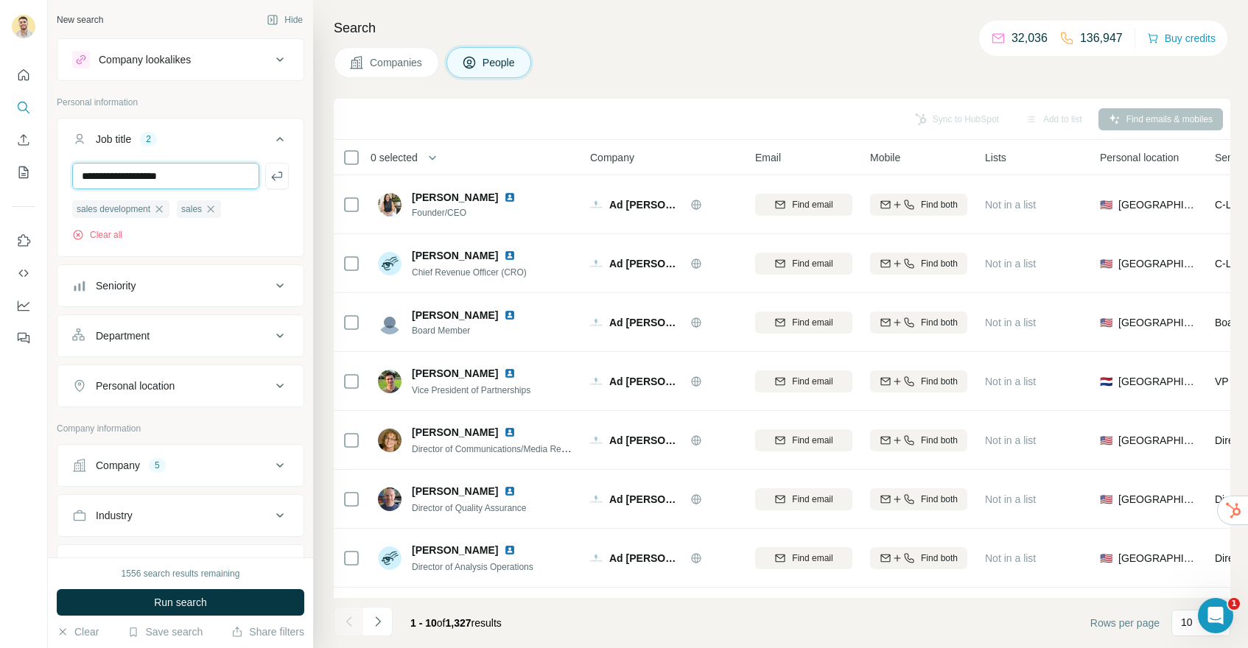
type input "**********"
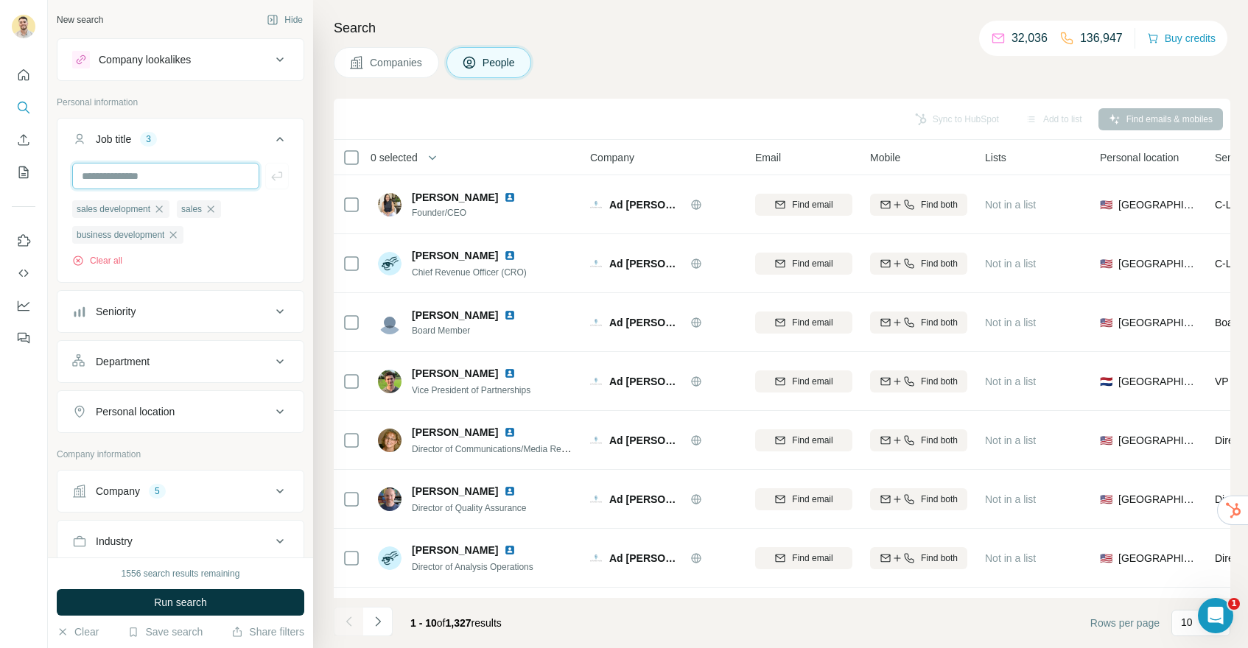
click at [174, 179] on input "text" at bounding box center [165, 176] width 187 height 27
type input "*"
type input "**********"
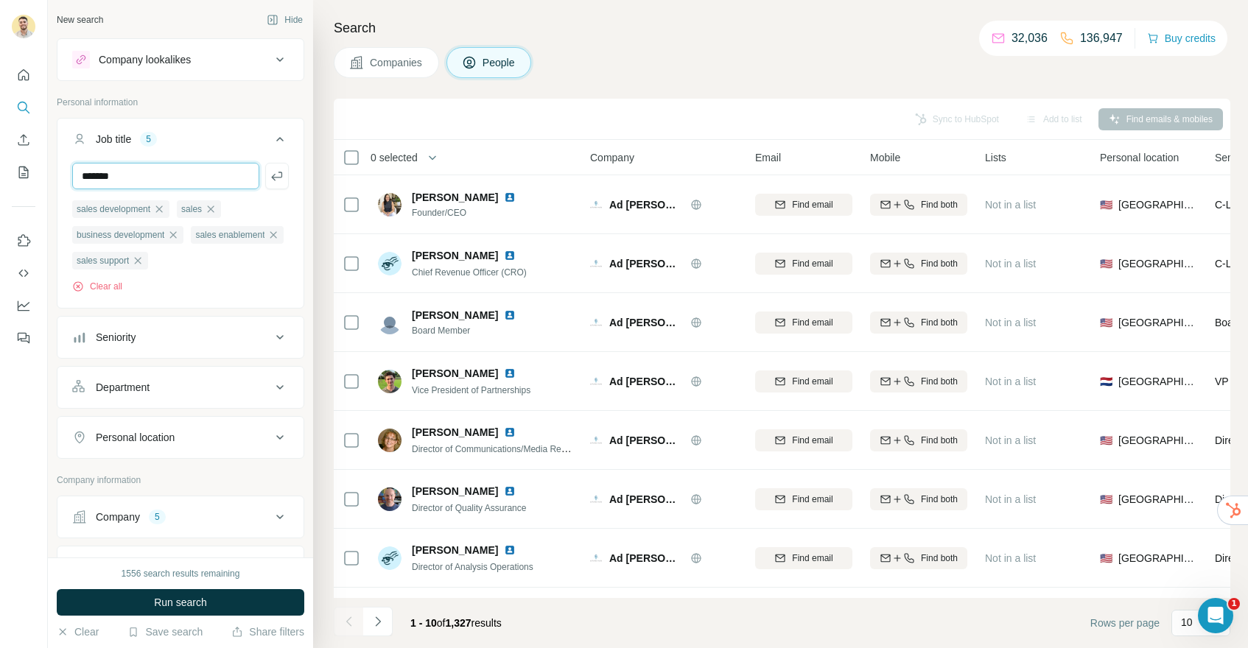
type input "*******"
type input "******"
type input "*"
click at [199, 355] on button "Seniority" at bounding box center [180, 337] width 246 height 35
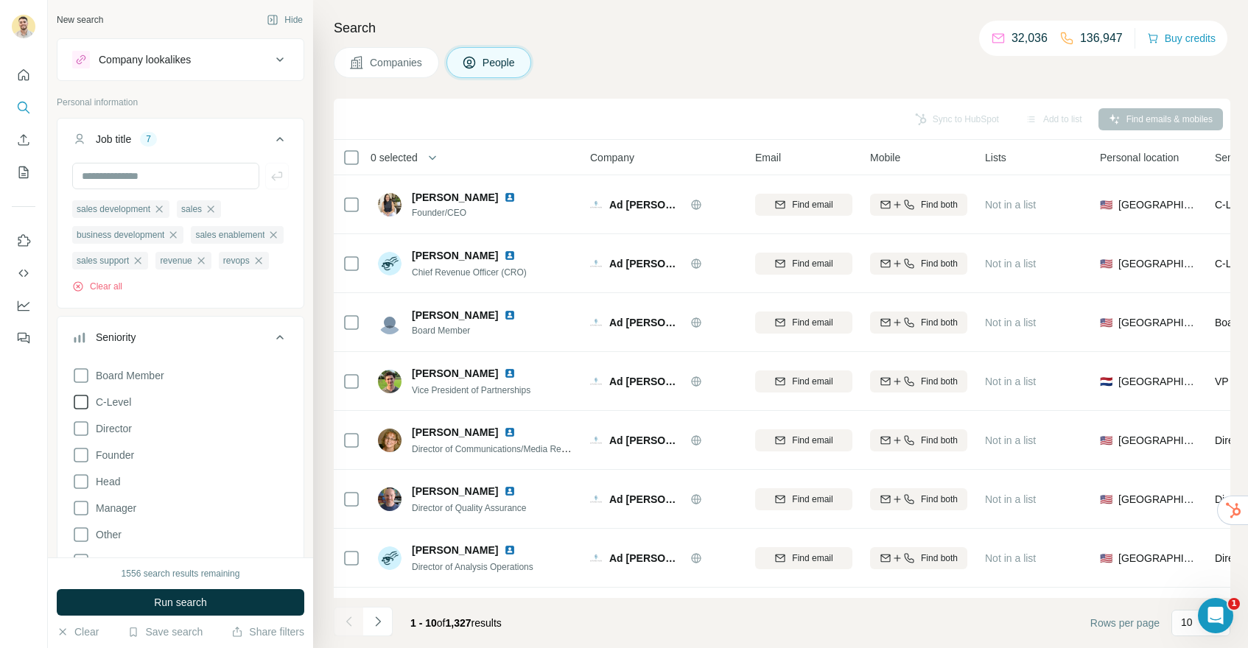
click at [83, 411] on icon at bounding box center [81, 402] width 18 height 18
click at [77, 438] on icon at bounding box center [81, 429] width 18 height 18
click at [80, 464] on icon at bounding box center [81, 455] width 18 height 18
click at [81, 491] on icon at bounding box center [81, 482] width 18 height 18
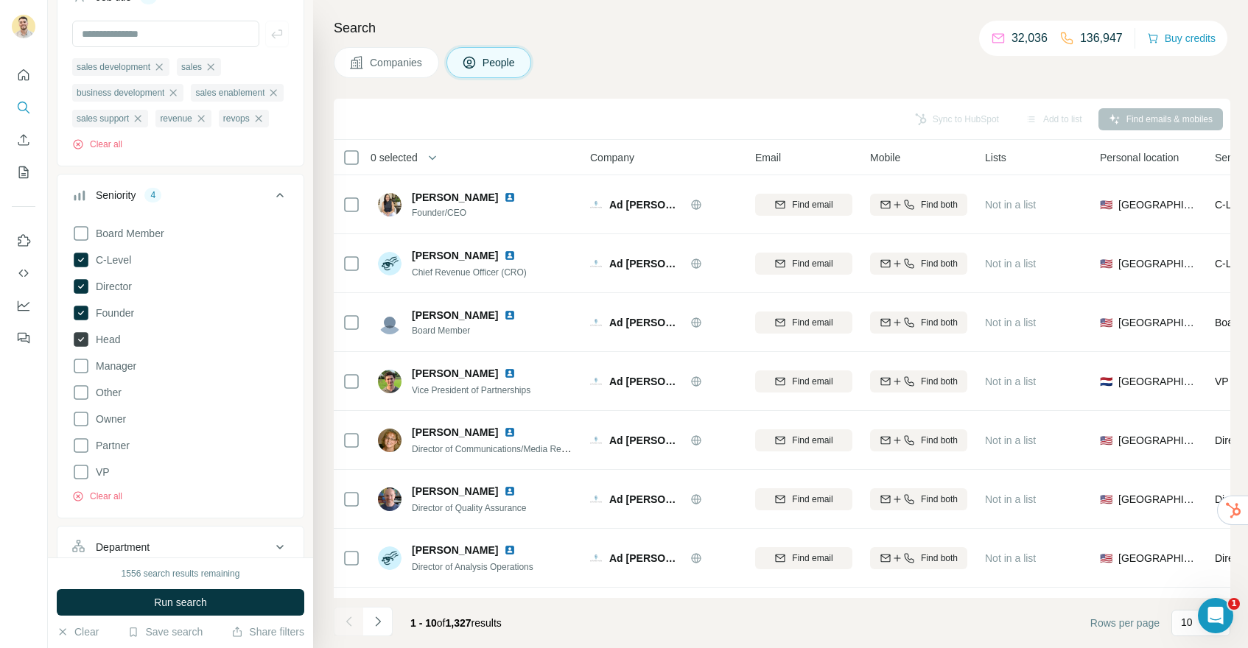
scroll to position [144, 0]
click at [80, 452] on icon at bounding box center [81, 444] width 18 height 18
click at [80, 479] on icon at bounding box center [81, 470] width 18 height 18
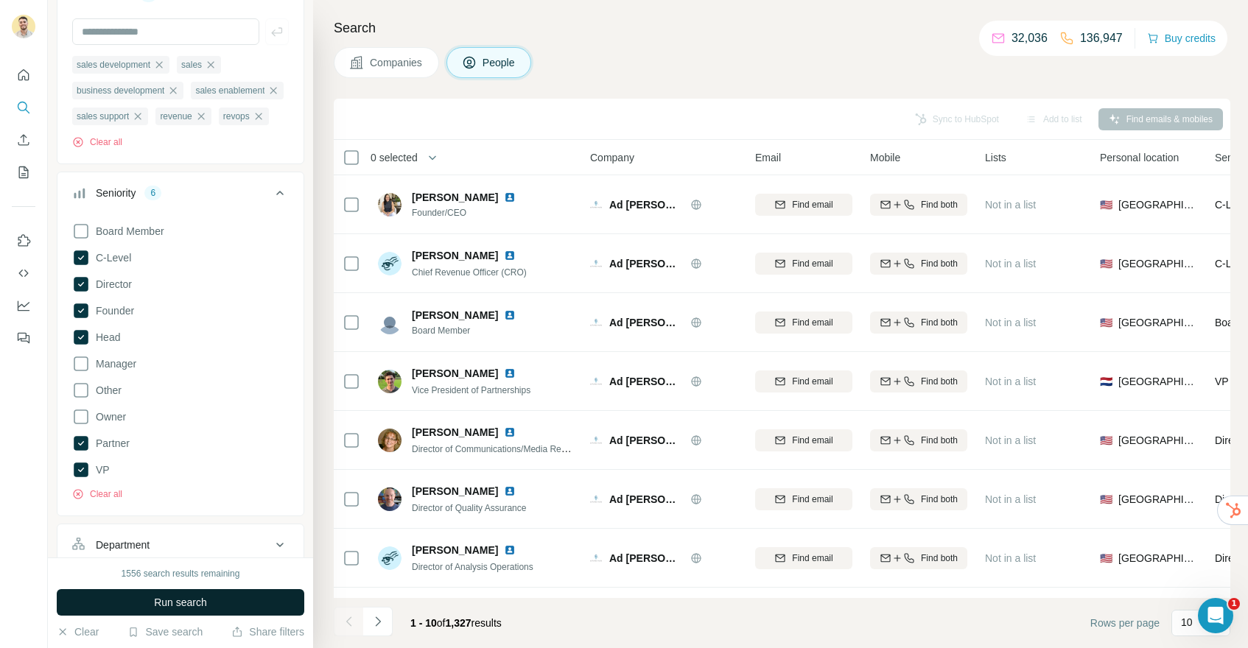
click at [168, 592] on button "Run search" at bounding box center [181, 602] width 248 height 27
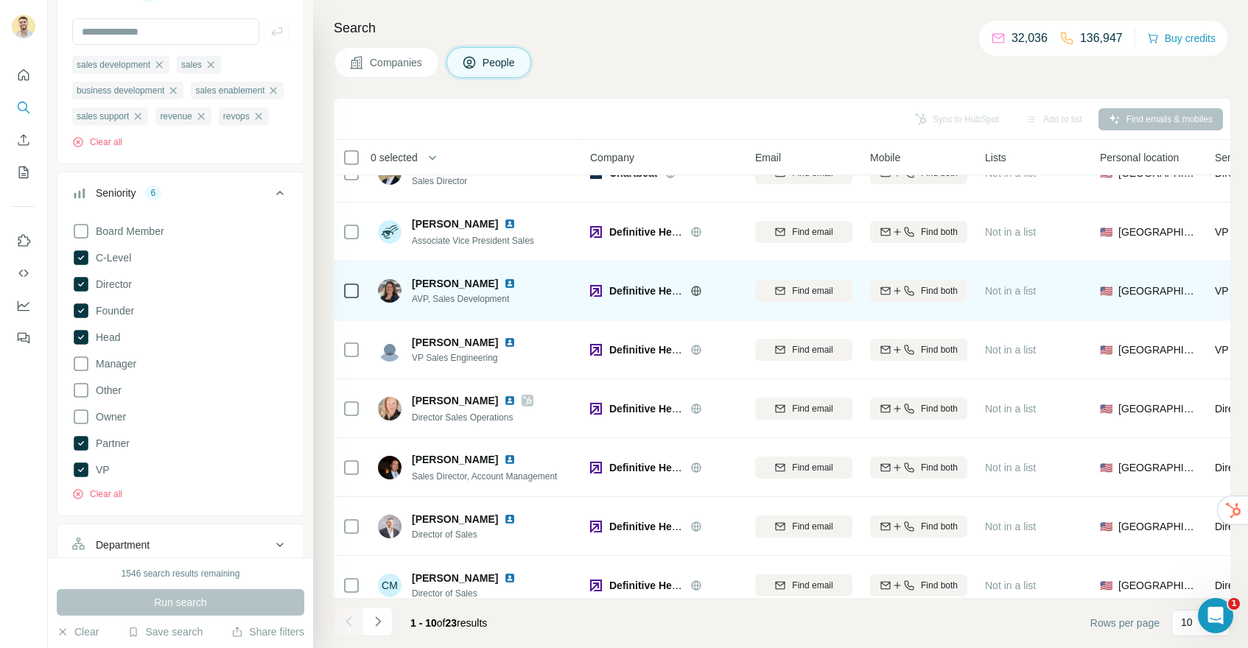
scroll to position [166, 0]
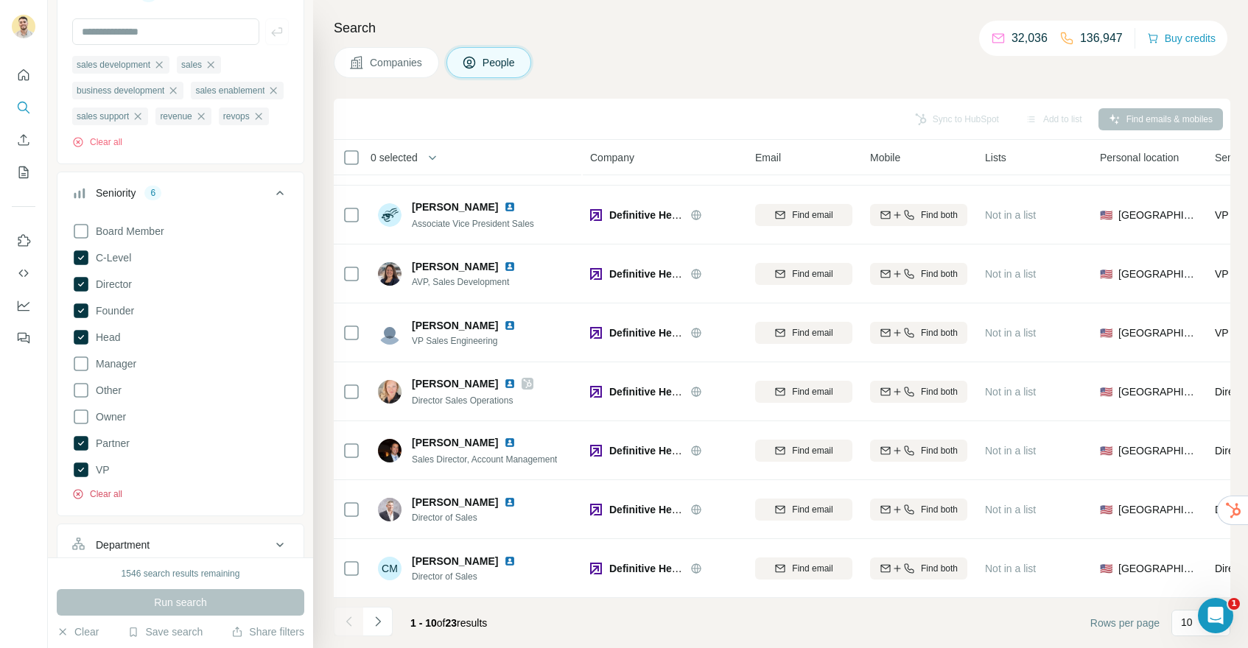
click at [98, 501] on button "Clear all" at bounding box center [97, 494] width 50 height 13
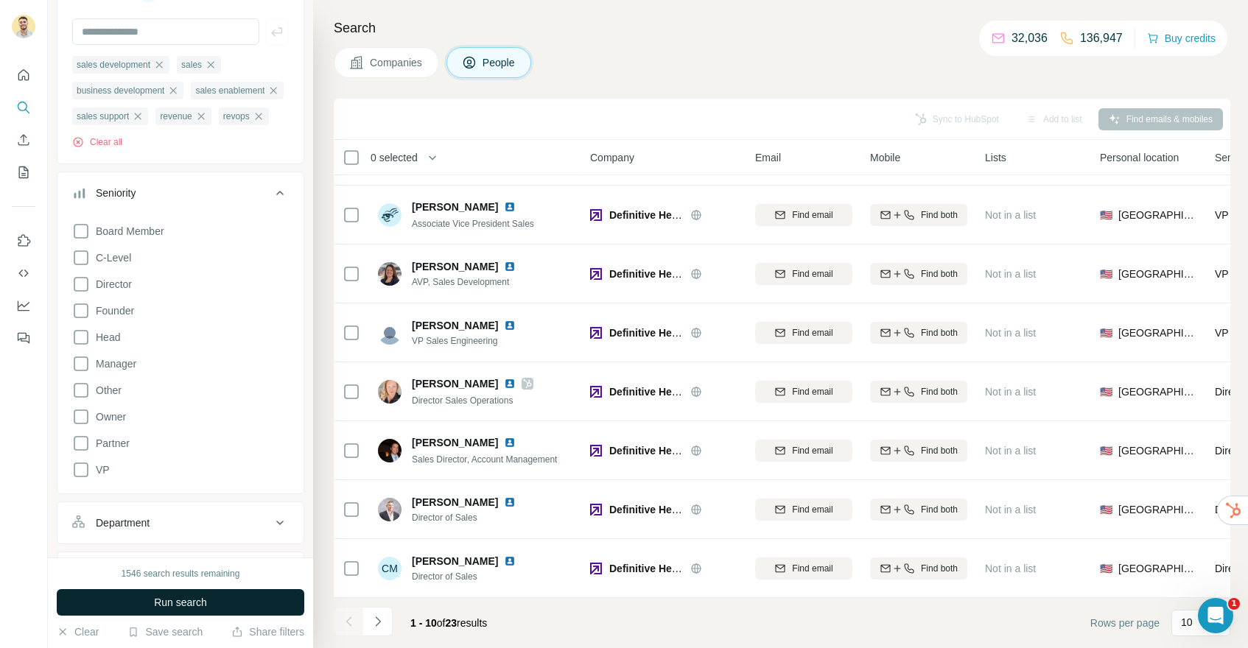
click at [177, 595] on span "Run search" at bounding box center [180, 602] width 53 height 15
click at [85, 373] on icon at bounding box center [81, 364] width 18 height 18
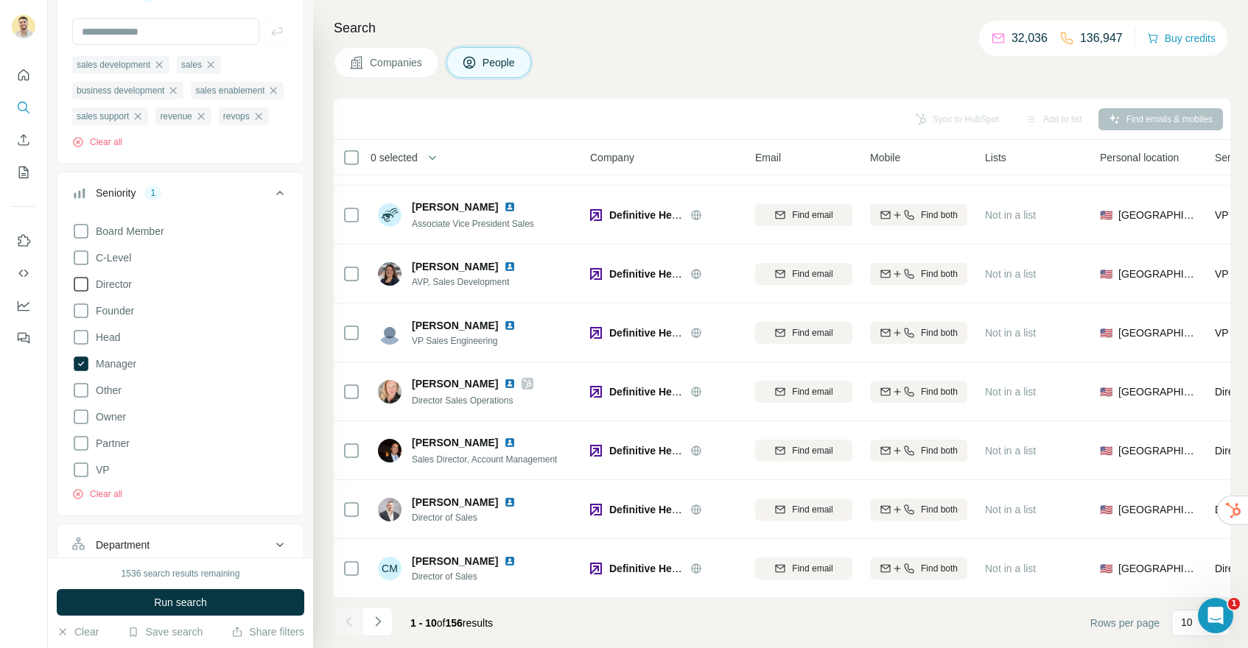
click at [81, 293] on icon at bounding box center [81, 285] width 18 height 18
click at [80, 267] on icon at bounding box center [81, 258] width 18 height 18
click at [82, 320] on icon at bounding box center [81, 311] width 18 height 18
click at [83, 346] on icon at bounding box center [81, 338] width 18 height 18
click at [81, 452] on icon at bounding box center [81, 444] width 18 height 18
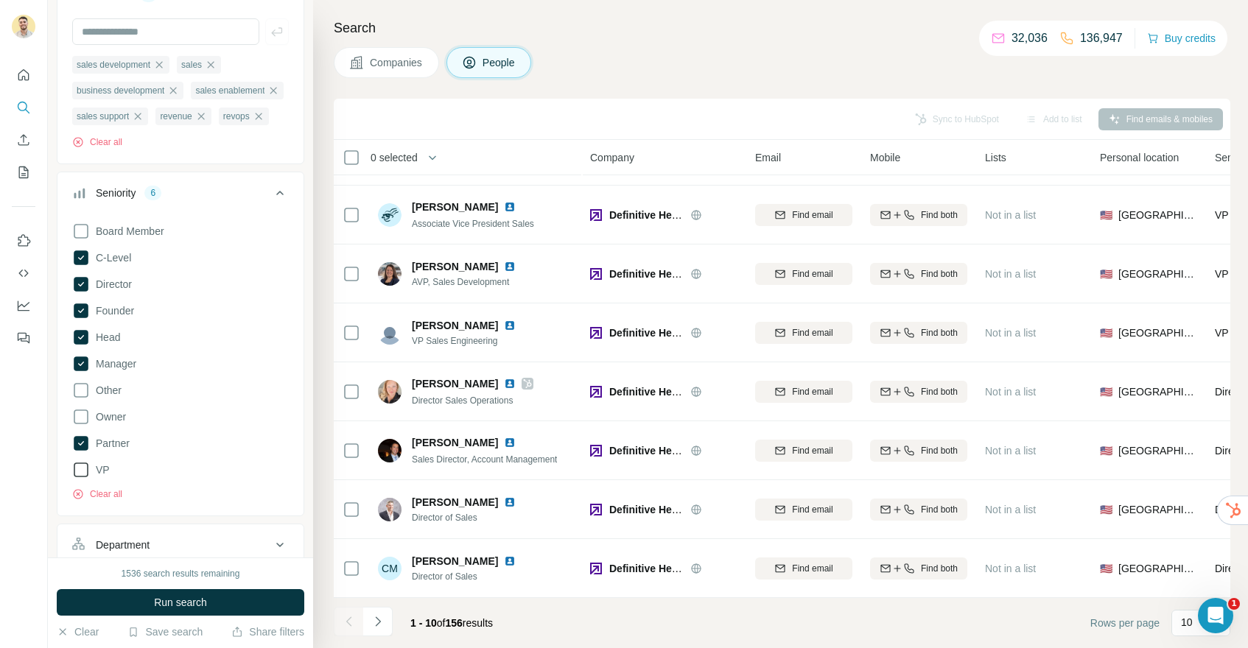
click at [81, 479] on icon at bounding box center [81, 470] width 18 height 18
click at [158, 597] on span "Run search" at bounding box center [180, 602] width 53 height 15
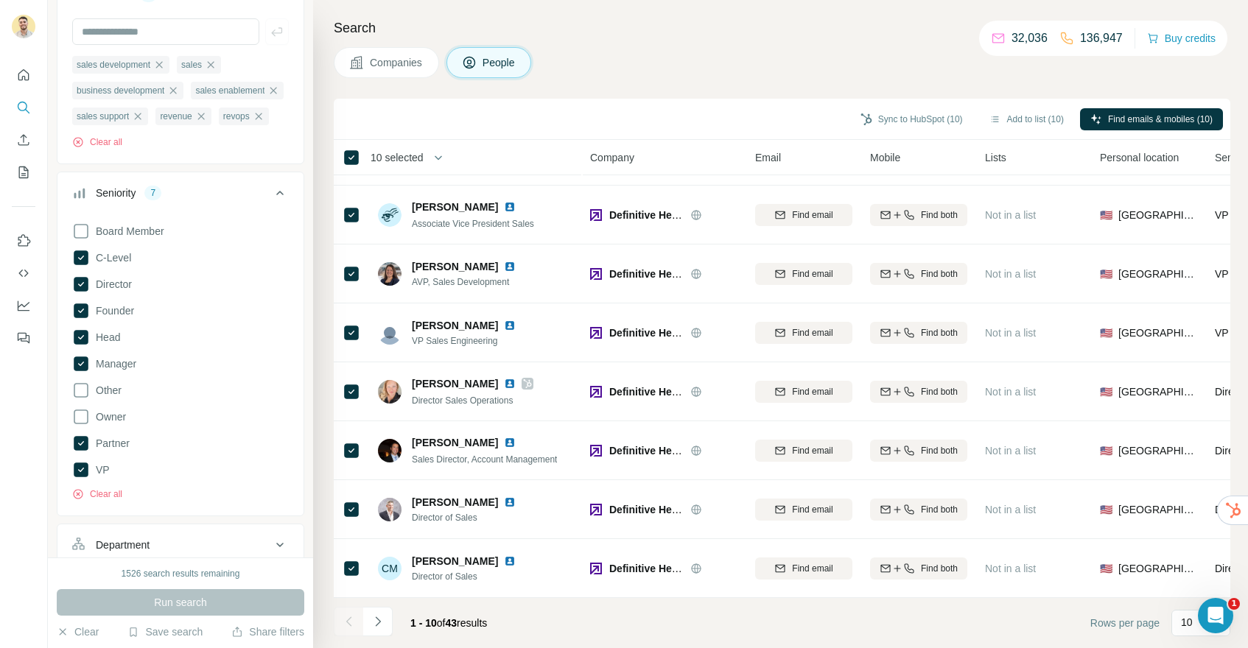
click at [401, 155] on span "10 selected" at bounding box center [397, 157] width 53 height 15
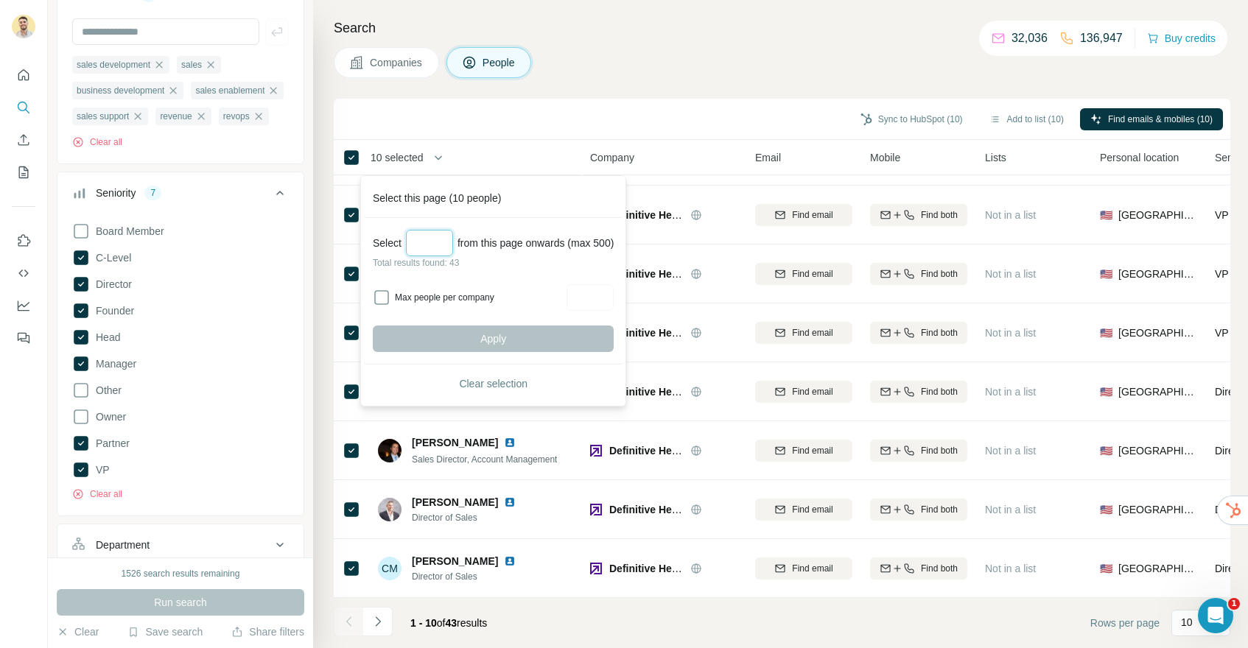
click at [431, 239] on input "Select a number (up to 500)" at bounding box center [429, 243] width 47 height 27
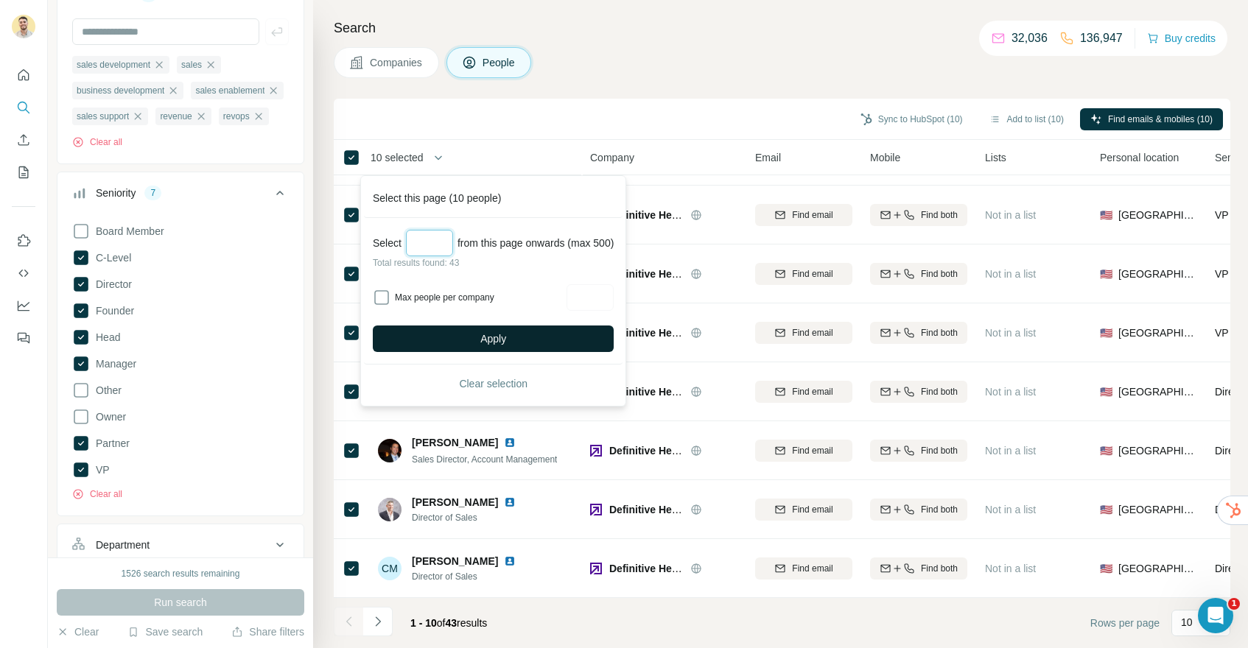
type input "**"
click at [480, 340] on button "Apply" at bounding box center [493, 339] width 241 height 27
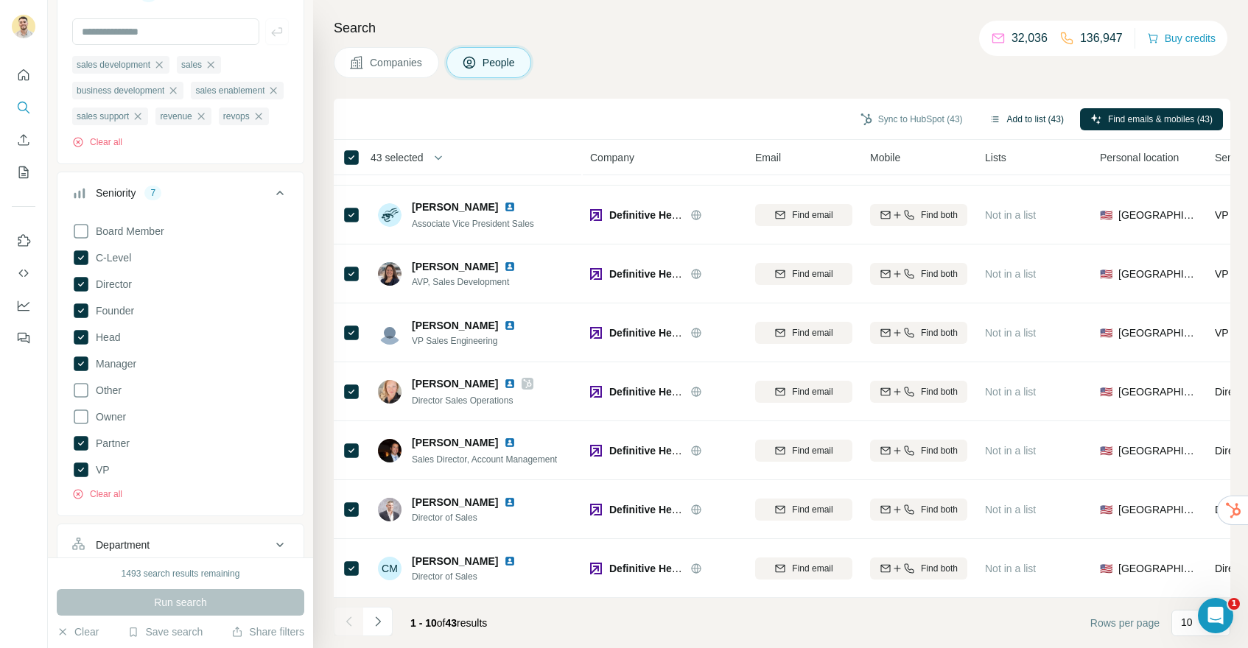
click at [1017, 116] on button "Add to list (43)" at bounding box center [1026, 119] width 95 height 22
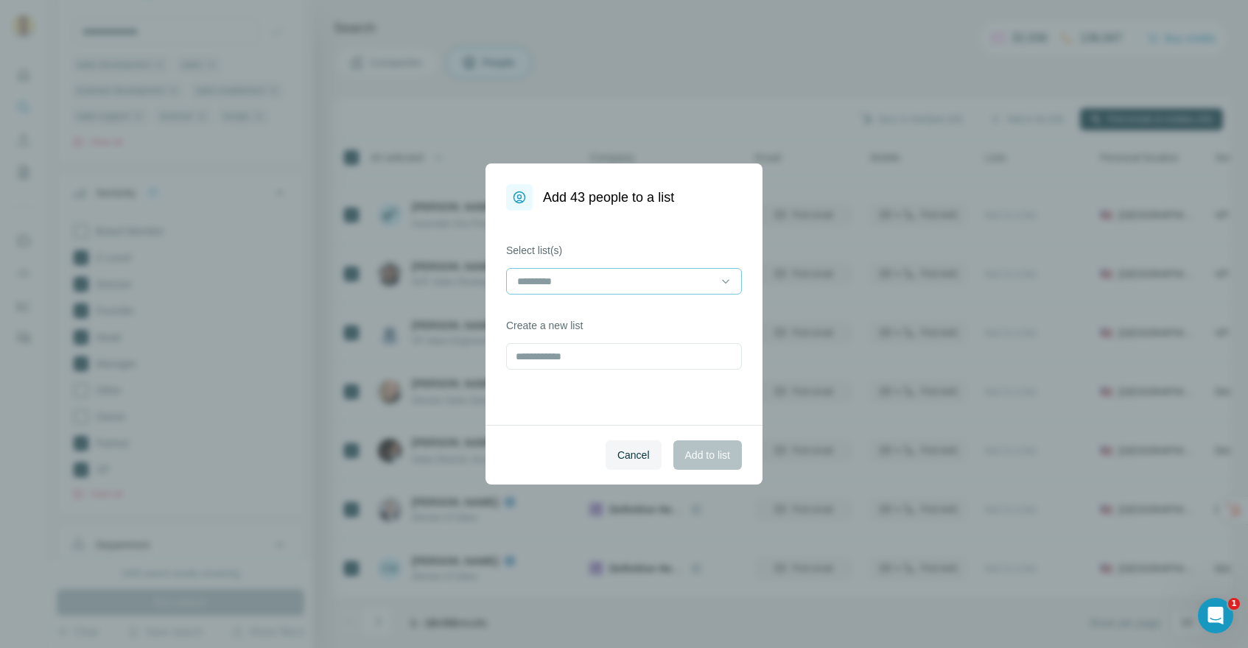
click at [653, 284] on input at bounding box center [615, 281] width 199 height 16
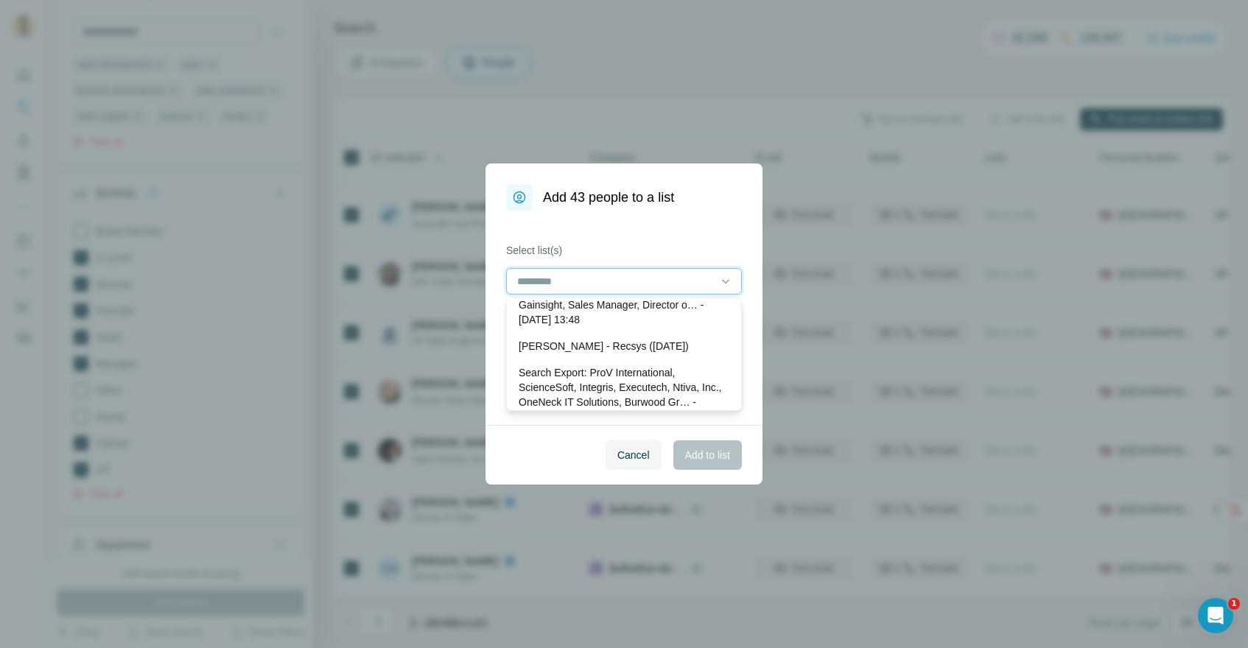
scroll to position [97, 0]
click at [492, 375] on div "Select list(s) Create a new list" at bounding box center [623, 318] width 277 height 214
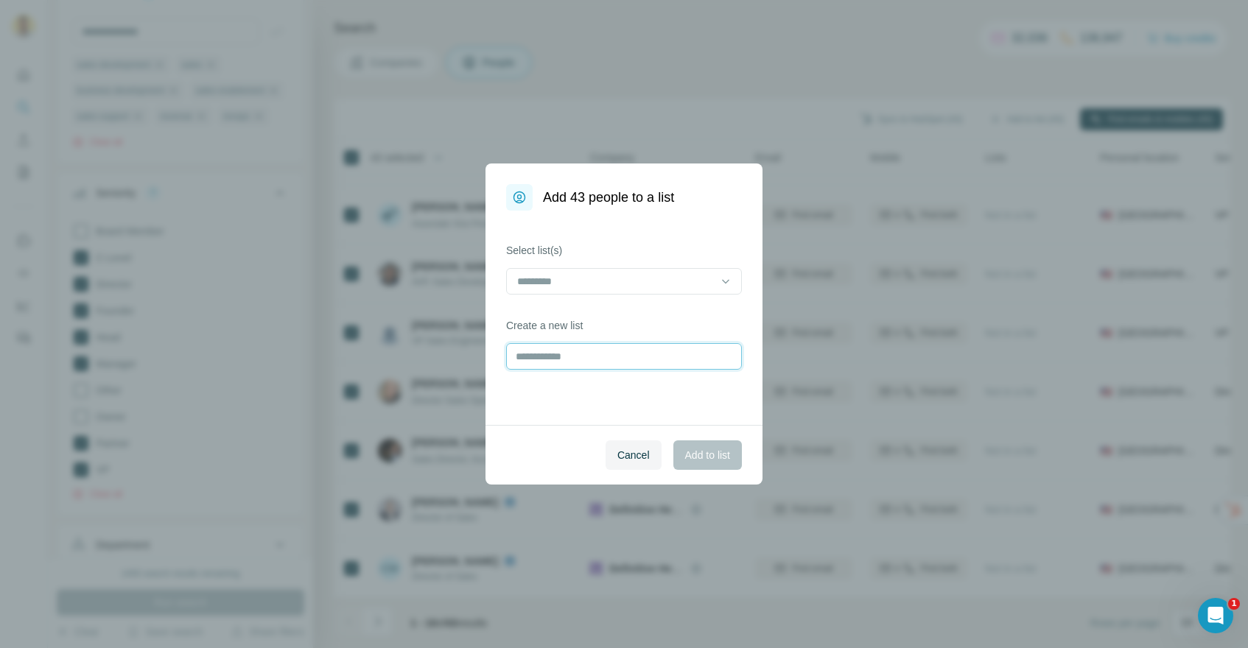
click at [551, 352] on input "text" at bounding box center [624, 356] width 236 height 27
type input "**********"
click at [692, 449] on span "Add to list" at bounding box center [707, 455] width 45 height 15
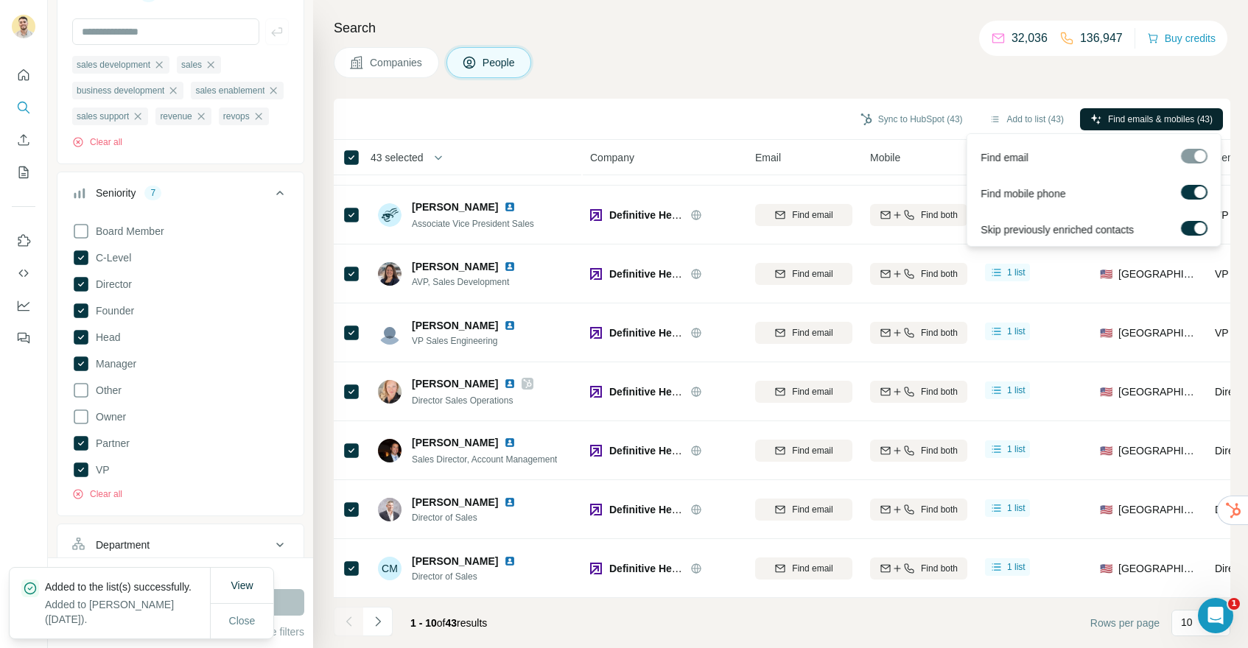
click at [1137, 117] on span "Find emails & mobiles (43)" at bounding box center [1160, 119] width 105 height 13
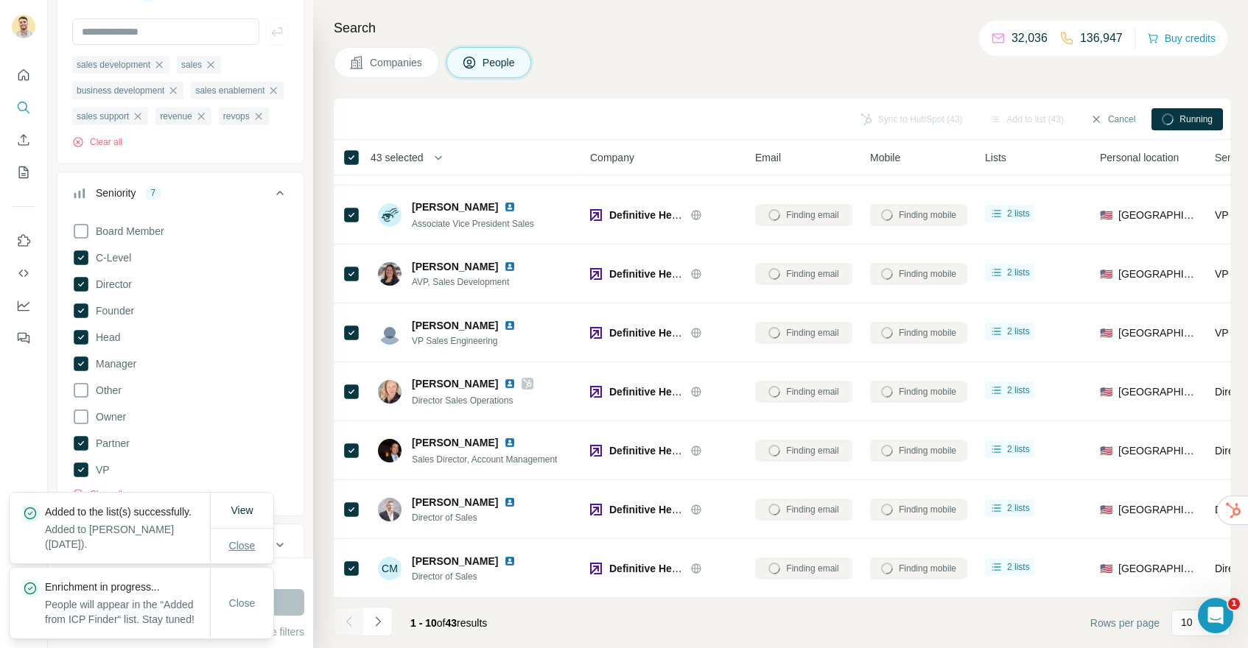
click at [246, 539] on span "Close" at bounding box center [242, 546] width 27 height 15
click at [244, 589] on div "Close" at bounding box center [242, 603] width 63 height 29
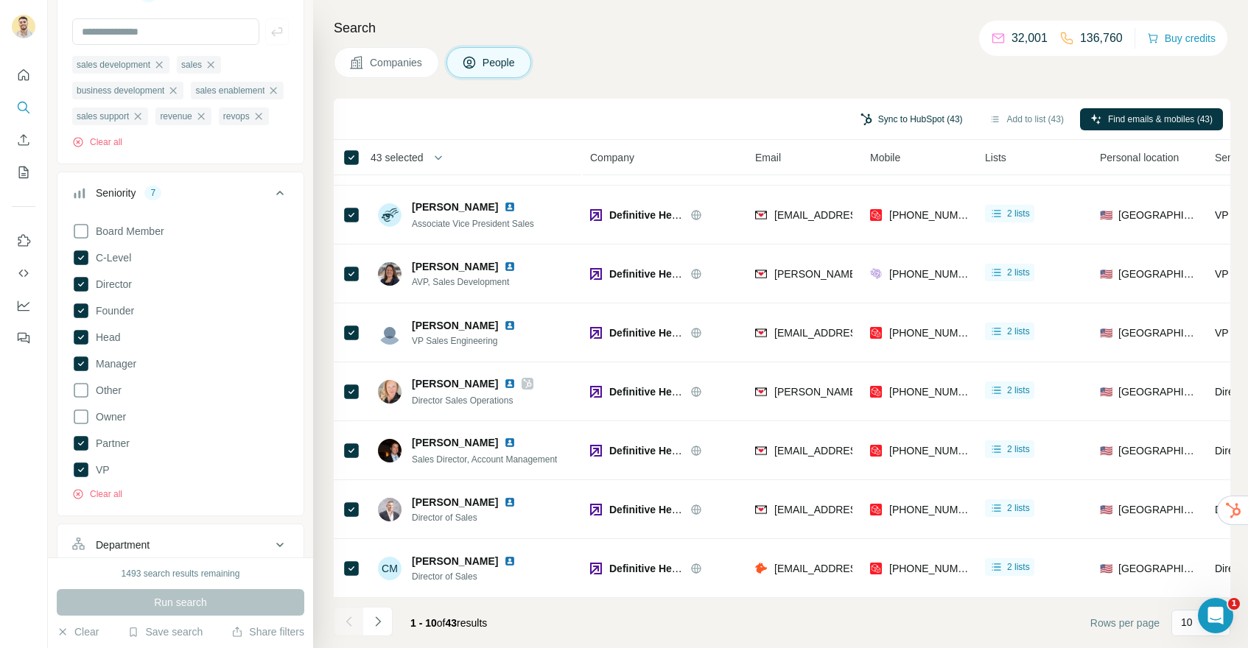
click at [875, 122] on button "Sync to HubSpot (43)" at bounding box center [911, 119] width 123 height 22
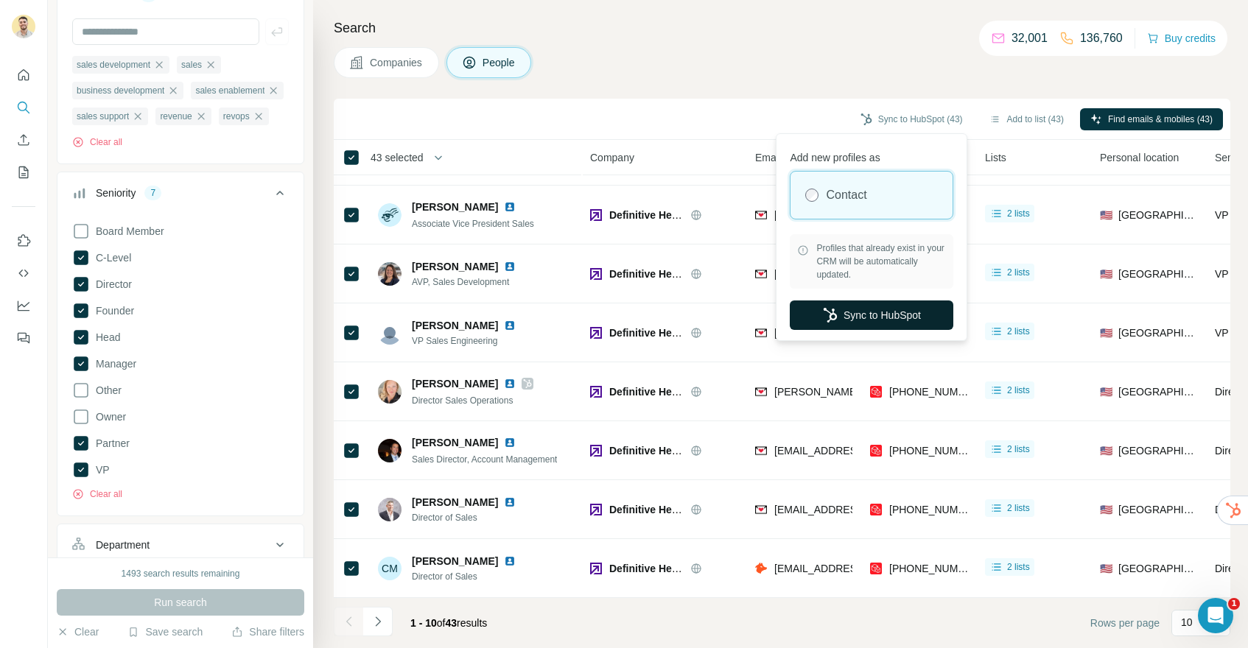
click at [863, 320] on button "Sync to HubSpot" at bounding box center [872, 315] width 164 height 29
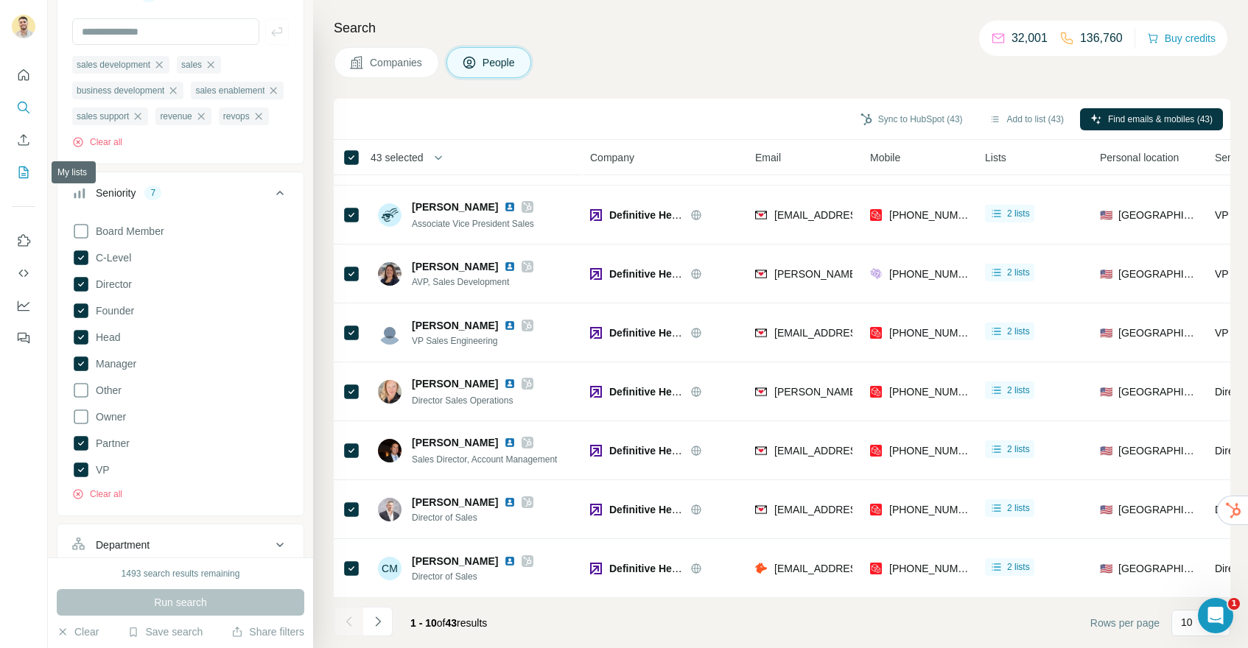
click at [24, 169] on icon "My lists" at bounding box center [24, 171] width 7 height 10
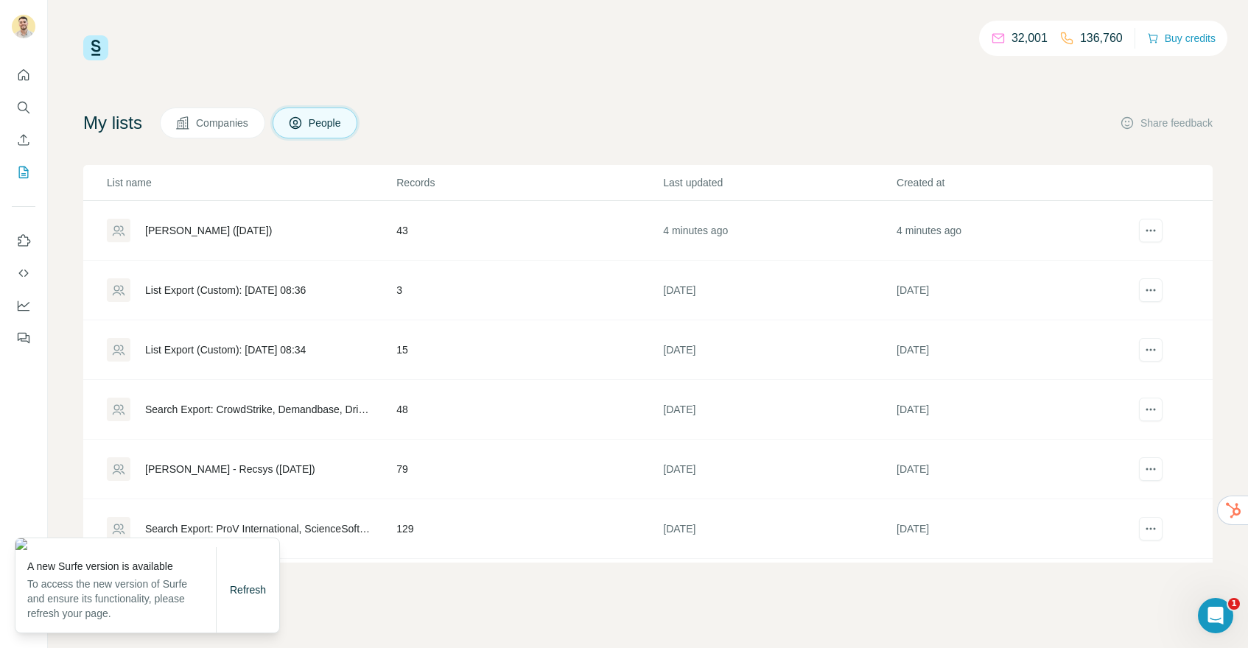
click at [214, 231] on div "[PERSON_NAME] ([DATE])" at bounding box center [208, 230] width 127 height 15
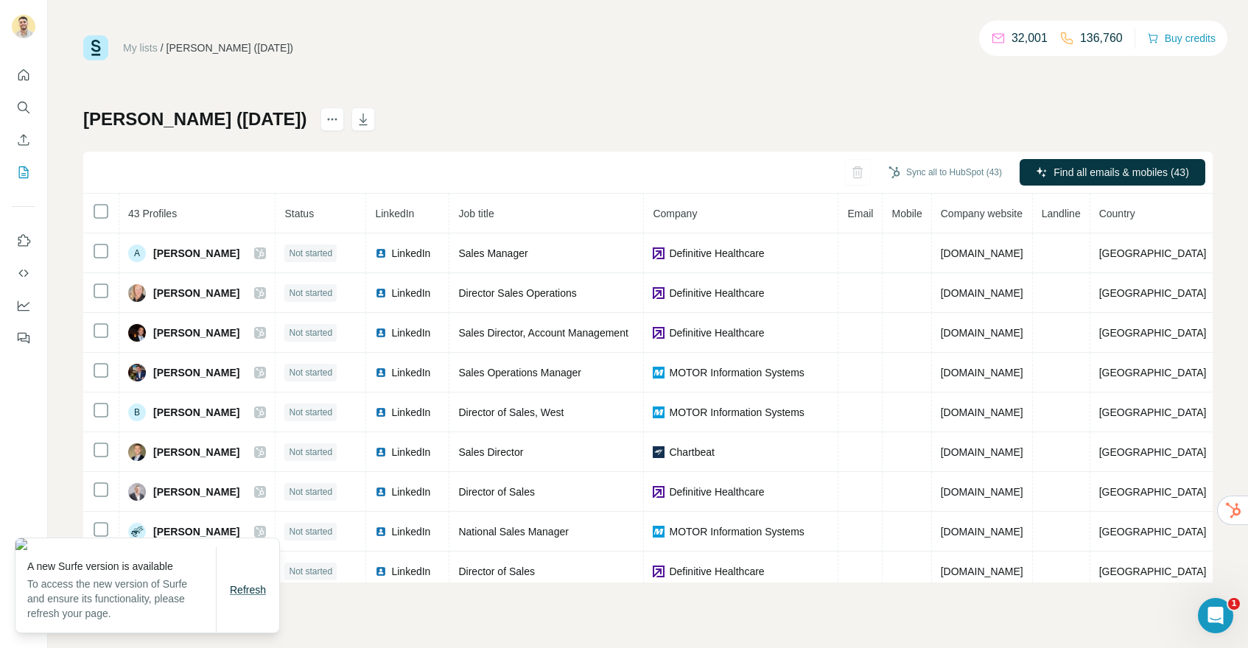
click at [265, 595] on span "Refresh" at bounding box center [248, 590] width 36 height 12
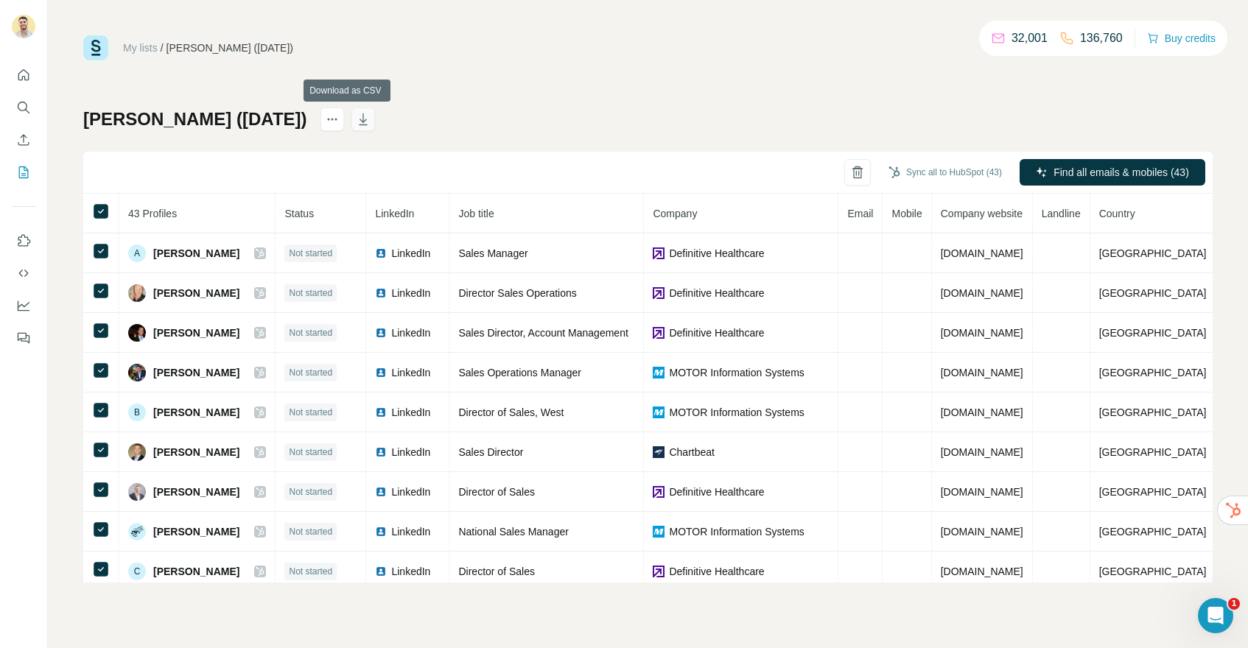
click at [356, 117] on icon "button" at bounding box center [363, 119] width 15 height 15
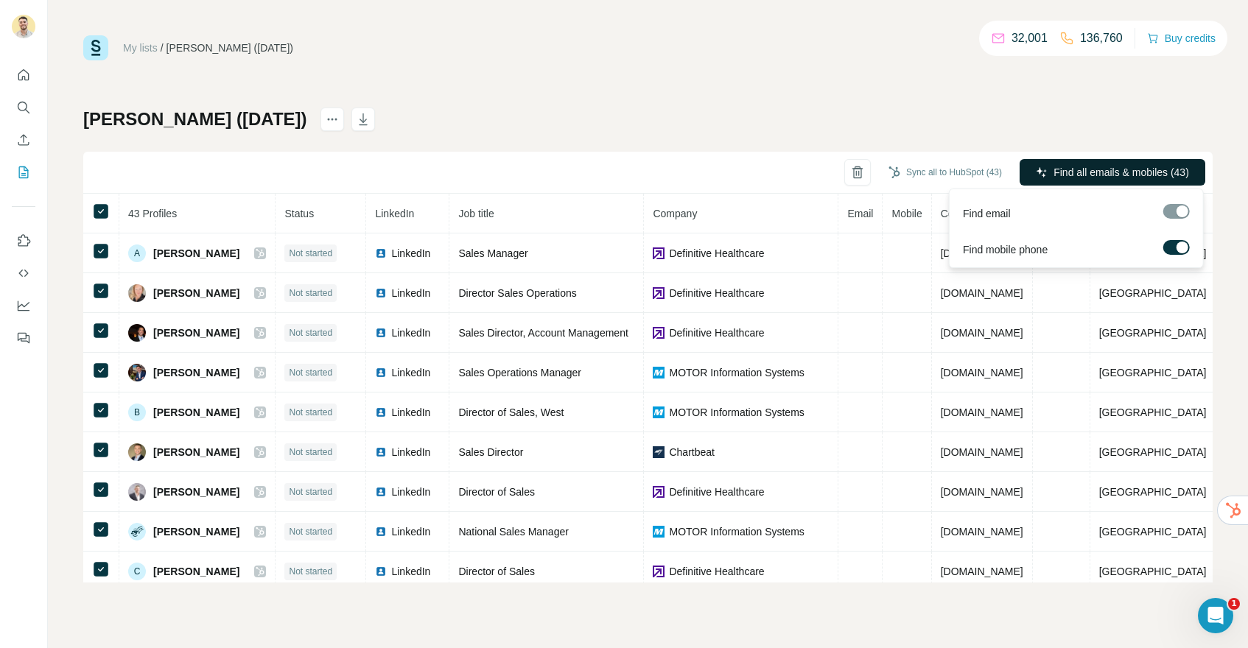
click at [1070, 175] on span "Find all emails & mobiles (43)" at bounding box center [1121, 172] width 136 height 15
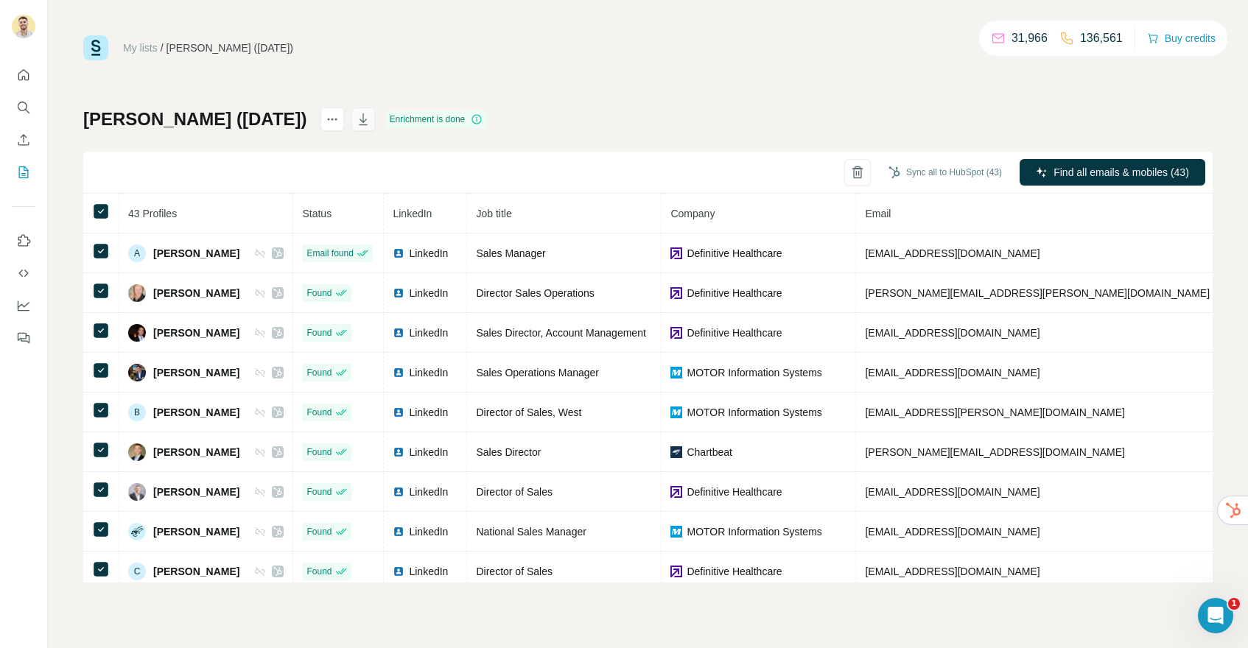
click at [356, 120] on icon "button" at bounding box center [363, 119] width 15 height 15
